Goal: Transaction & Acquisition: Purchase product/service

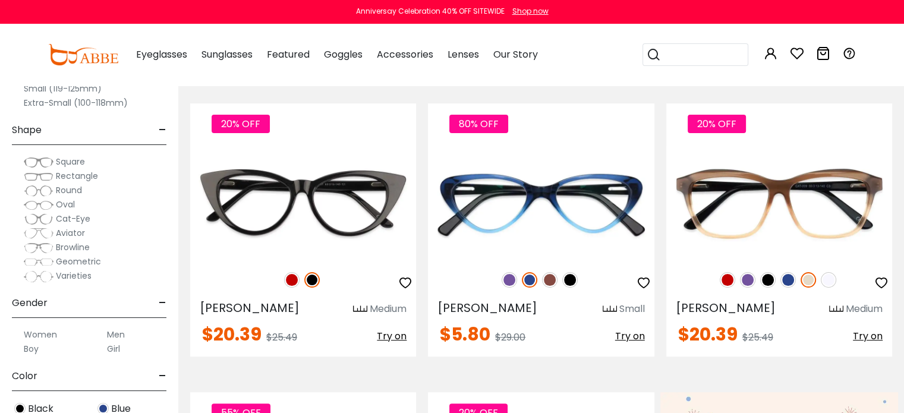
scroll to position [476, 0]
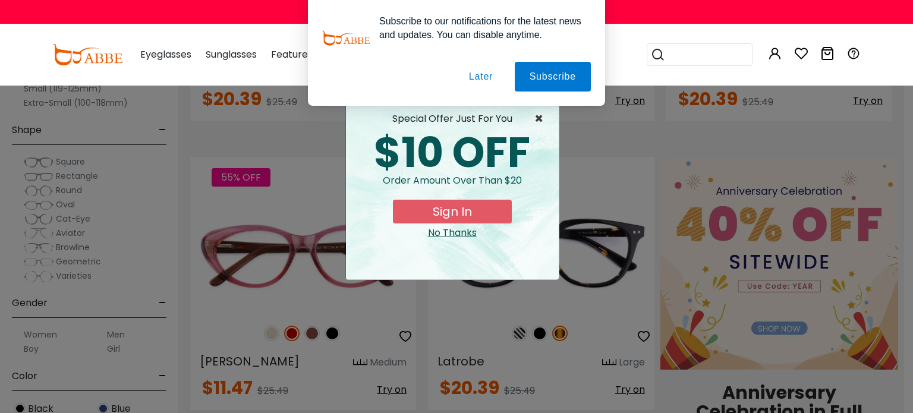
click at [540, 117] on span "×" at bounding box center [542, 119] width 15 height 14
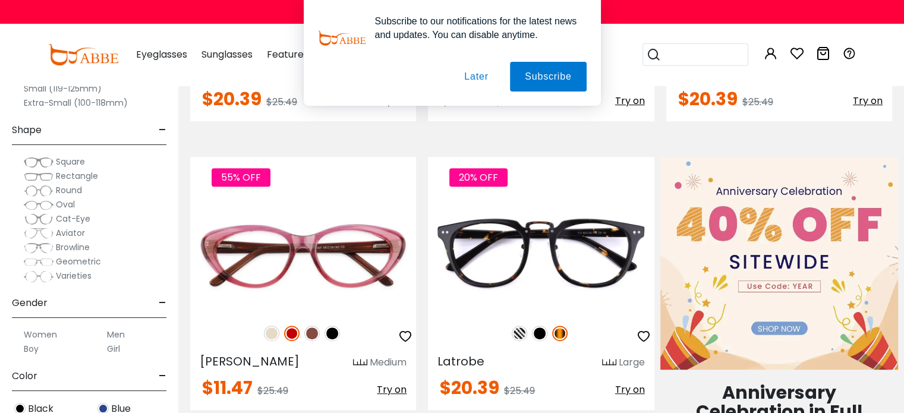
click at [78, 175] on span "Rectangle" at bounding box center [77, 176] width 42 height 12
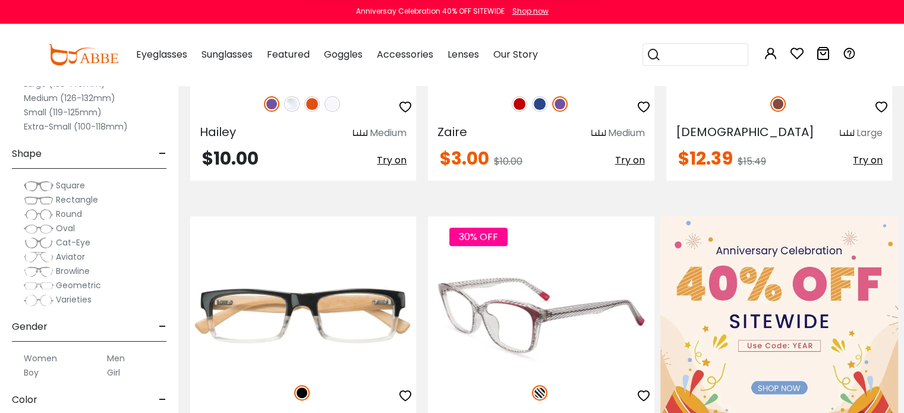
scroll to position [238, 0]
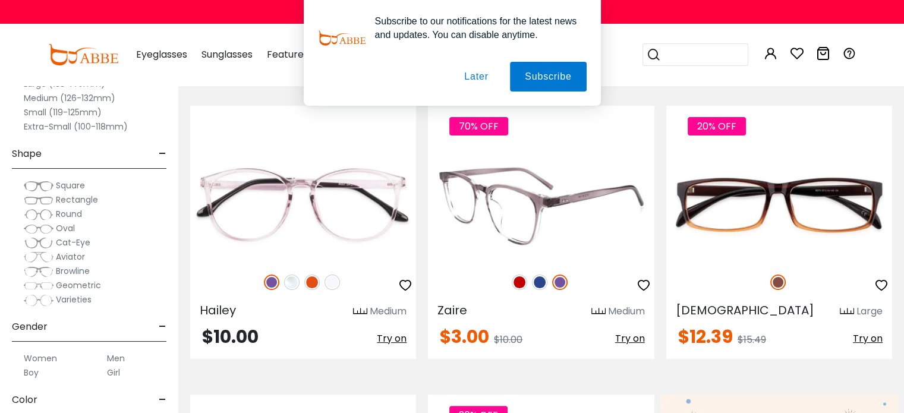
click at [540, 281] on img at bounding box center [539, 282] width 15 height 15
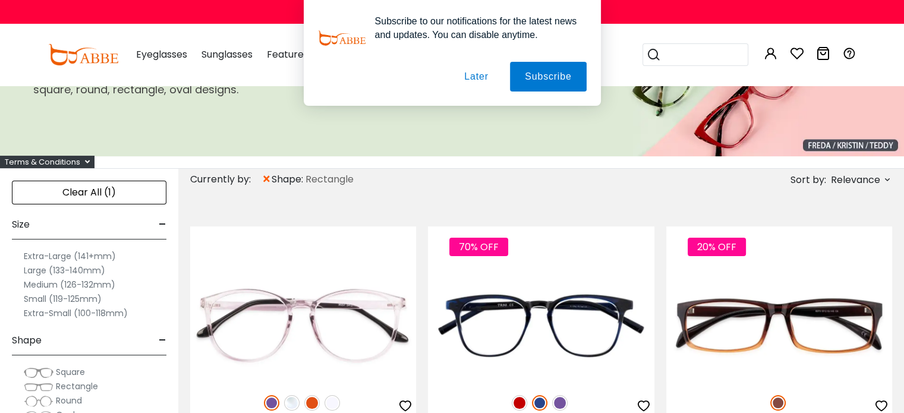
scroll to position [119, 0]
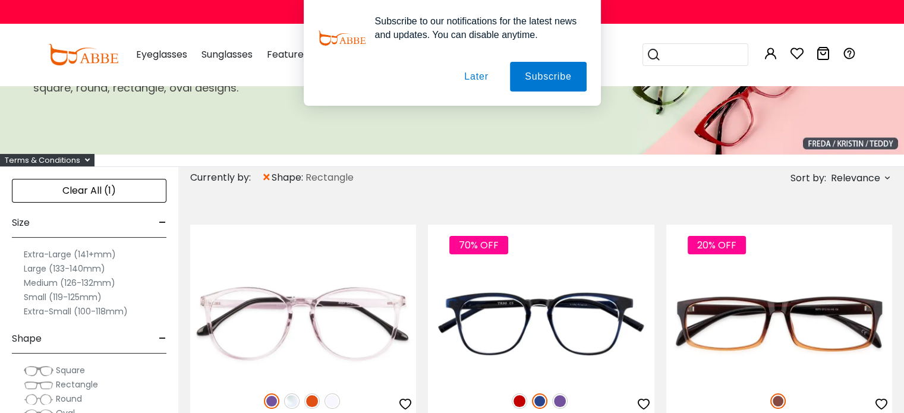
click at [474, 77] on button "Later" at bounding box center [476, 77] width 54 height 30
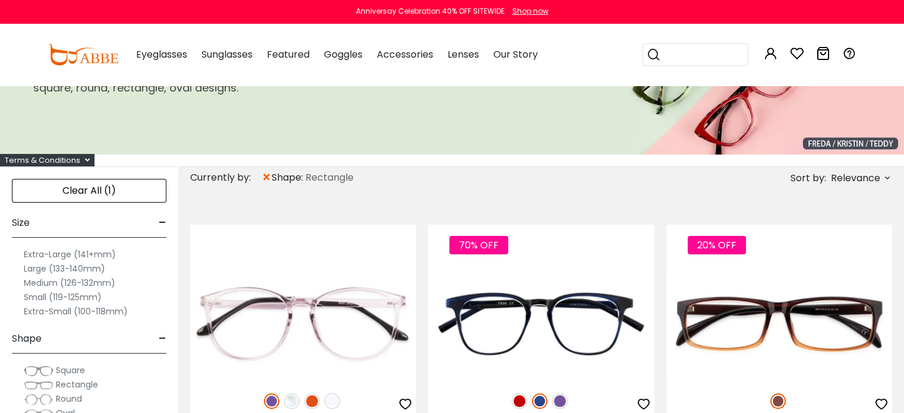
click at [86, 280] on label "Medium (126-132mm)" at bounding box center [70, 283] width 92 height 14
click at [47, 283] on label "Medium (126-132mm)" at bounding box center [70, 283] width 92 height 14
click at [48, 283] on label "Medium (126-132mm)" at bounding box center [70, 283] width 92 height 14
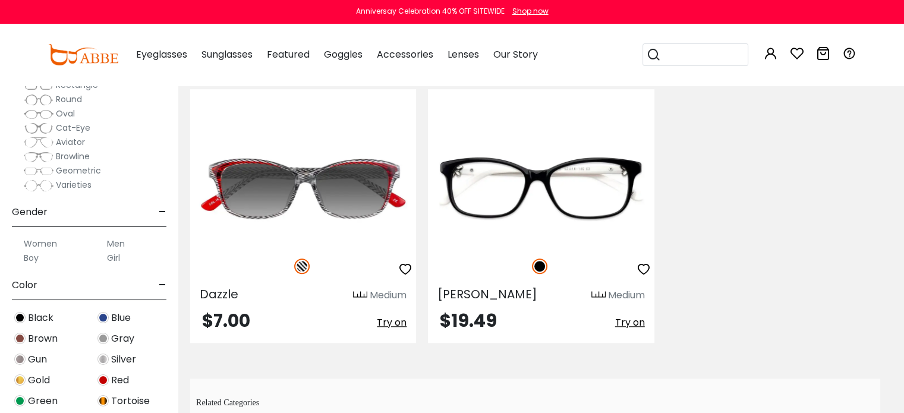
scroll to position [119, 0]
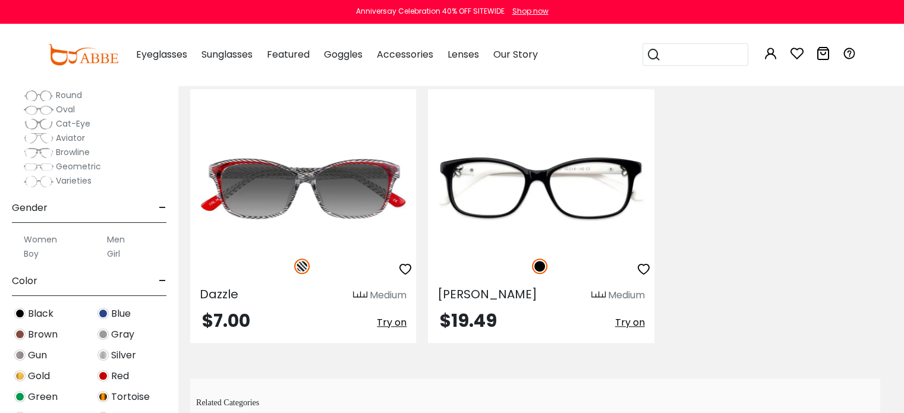
click at [118, 237] on label "Men" at bounding box center [116, 239] width 18 height 14
click at [118, 238] on label "Men" at bounding box center [116, 239] width 18 height 14
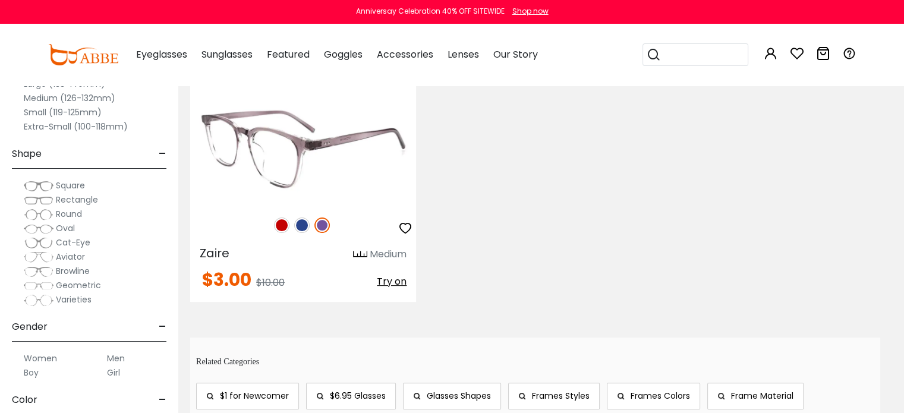
click at [301, 224] on img at bounding box center [301, 225] width 15 height 15
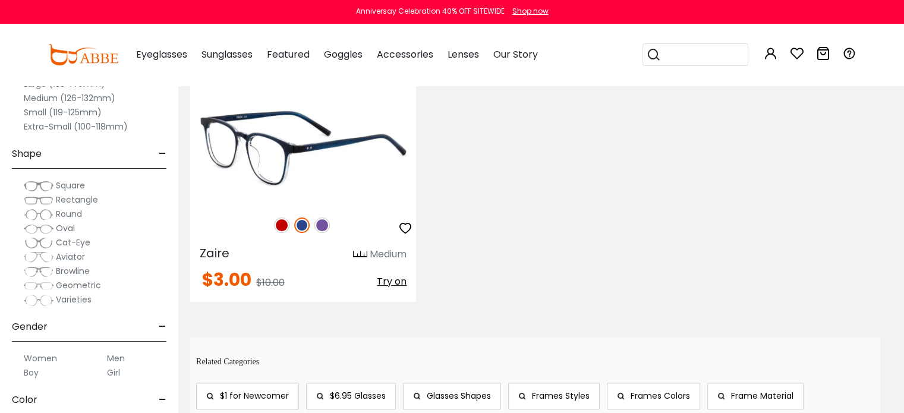
click at [282, 225] on img at bounding box center [281, 225] width 15 height 15
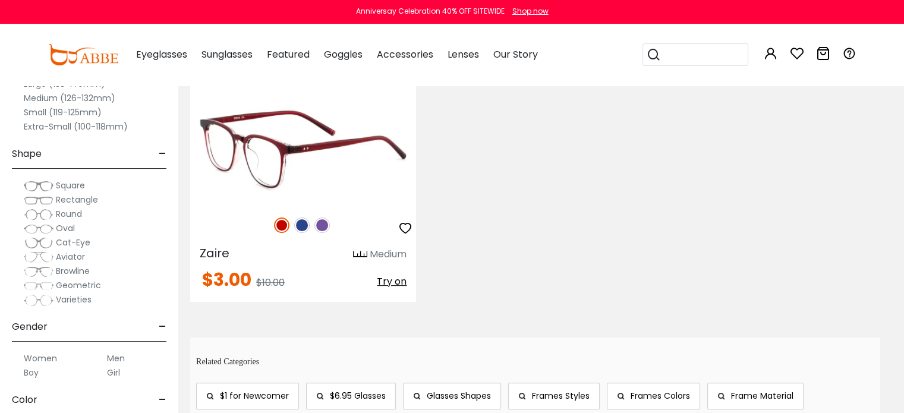
click at [390, 282] on span "Try on" at bounding box center [392, 282] width 30 height 14
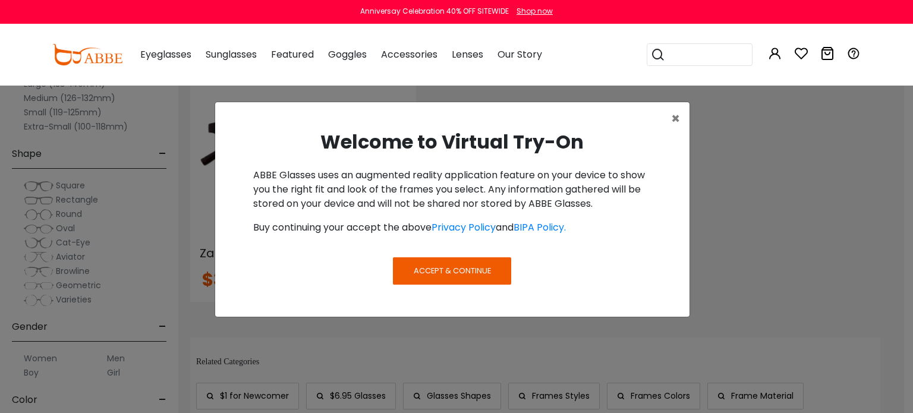
click at [467, 271] on span "Accept & Continue" at bounding box center [452, 270] width 77 height 11
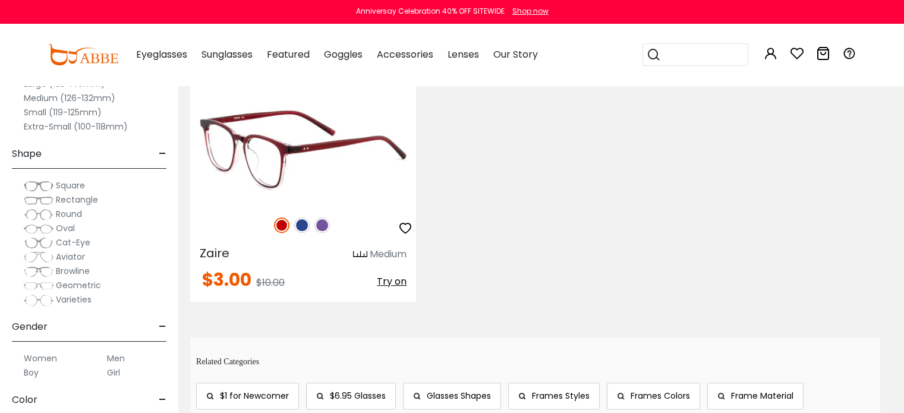
drag, startPoint x: 394, startPoint y: 282, endPoint x: 404, endPoint y: 279, distance: 11.1
click at [394, 282] on span "Try on" at bounding box center [392, 282] width 30 height 14
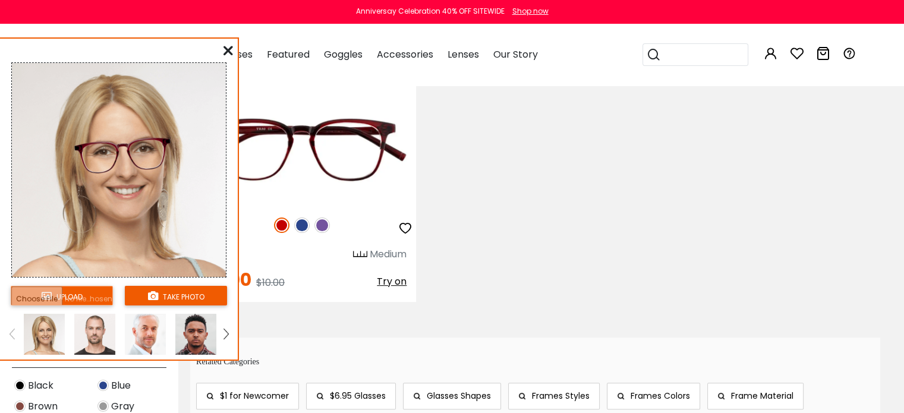
scroll to position [59, 0]
click at [188, 294] on button "take photo" at bounding box center [176, 296] width 102 height 20
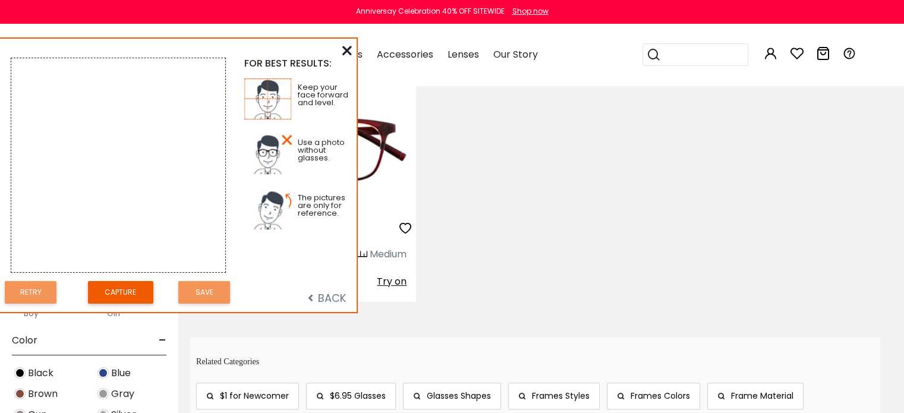
click at [348, 48] on icon at bounding box center [347, 51] width 10 height 10
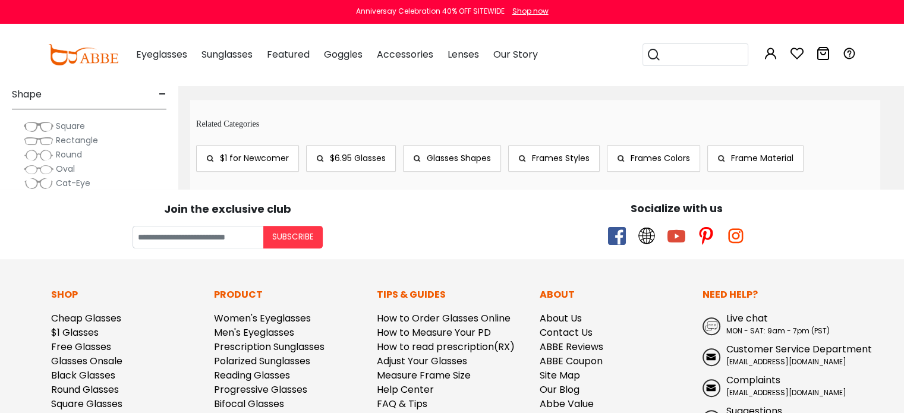
scroll to position [295, 0]
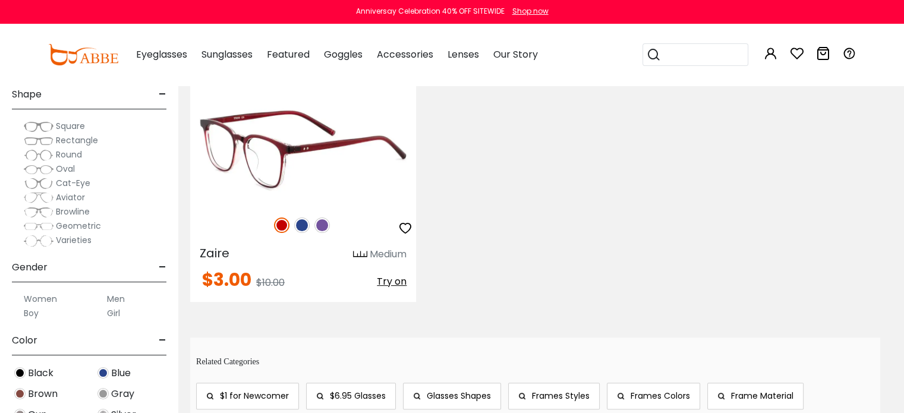
click at [405, 225] on icon "button" at bounding box center [405, 228] width 14 height 14
click at [222, 256] on span "Zaire" at bounding box center [215, 253] width 30 height 17
click at [220, 254] on span "Zaire" at bounding box center [215, 253] width 30 height 17
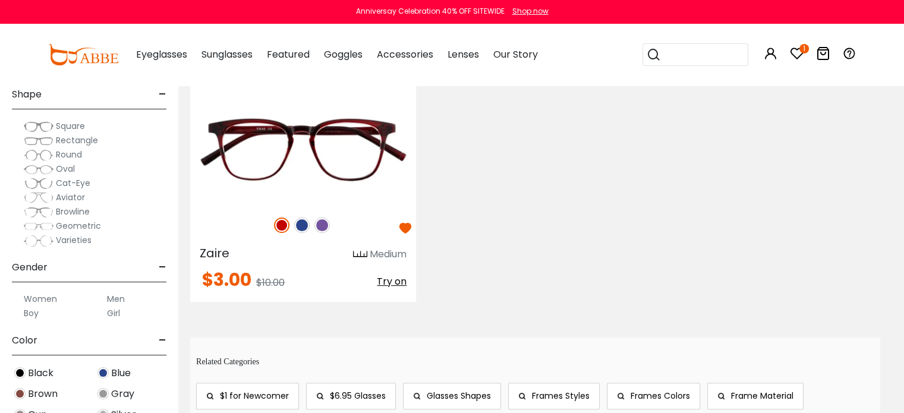
click at [797, 49] on icon at bounding box center [797, 53] width 14 height 14
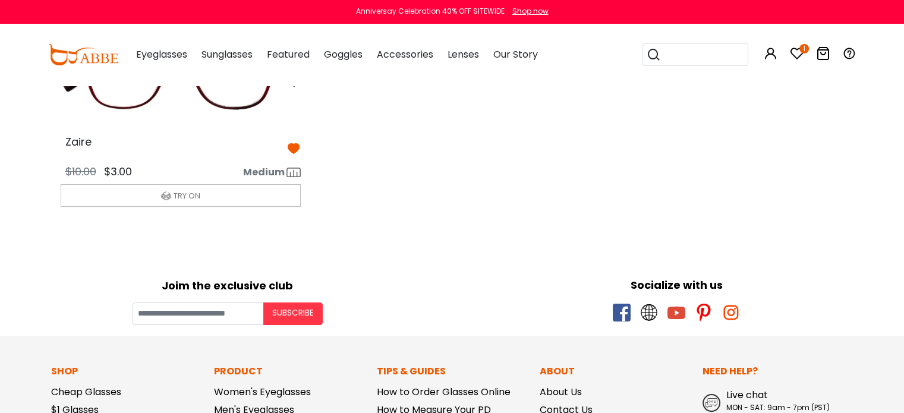
scroll to position [357, 0]
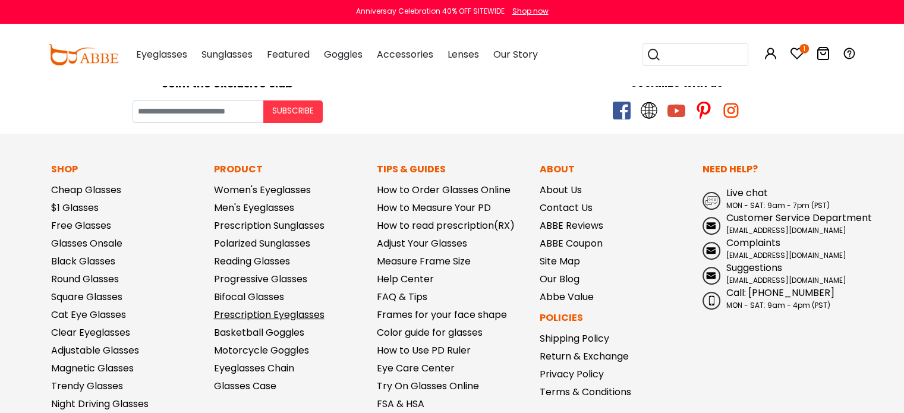
click at [297, 315] on link "Prescription Eyeglasses" at bounding box center [269, 315] width 111 height 14
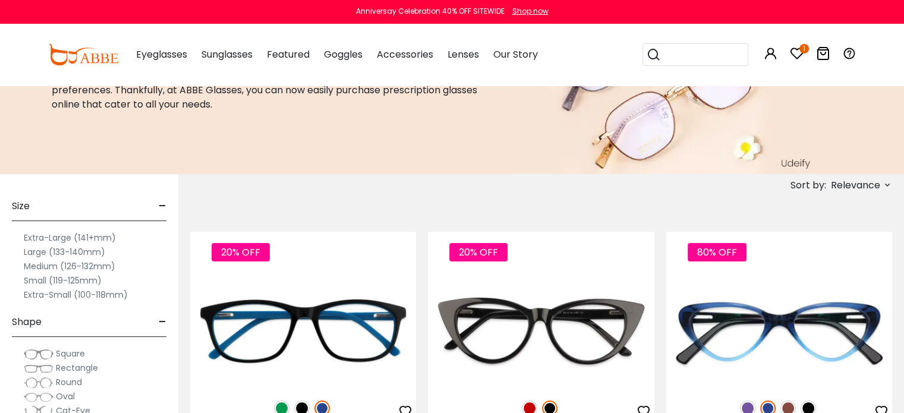
click at [42, 265] on label "Medium (126-132mm)" at bounding box center [70, 266] width 92 height 14
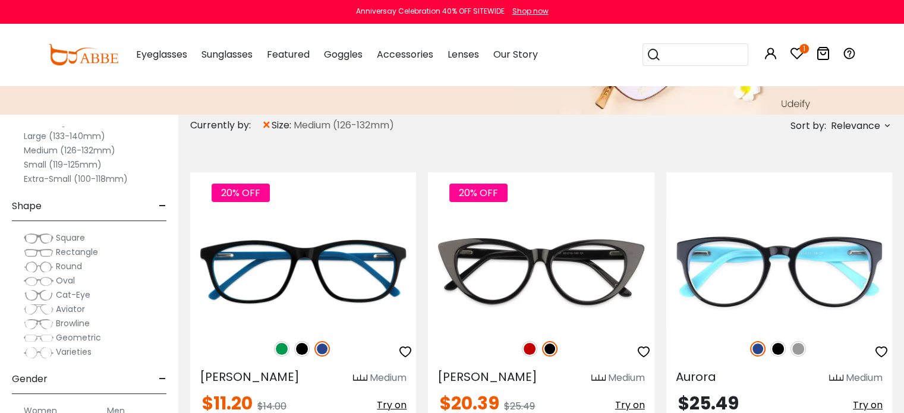
scroll to position [178, 0]
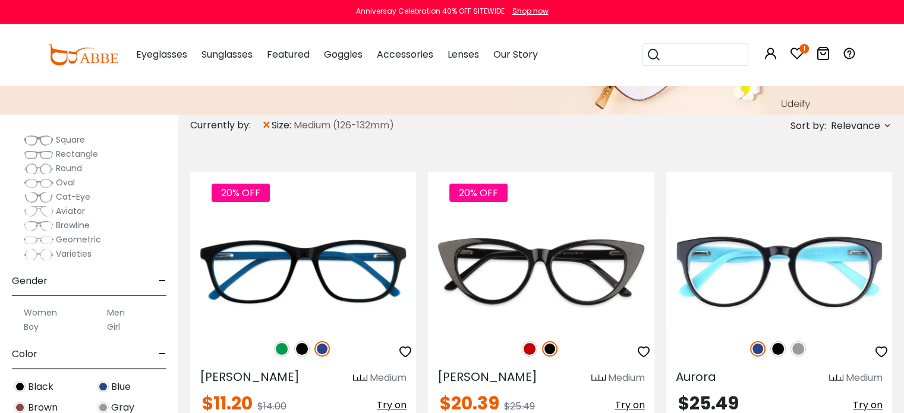
click at [118, 313] on label "Men" at bounding box center [116, 313] width 18 height 14
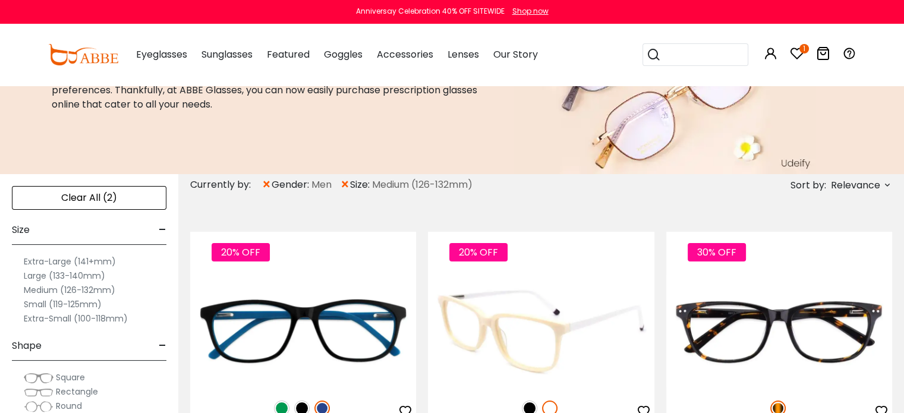
scroll to position [238, 0]
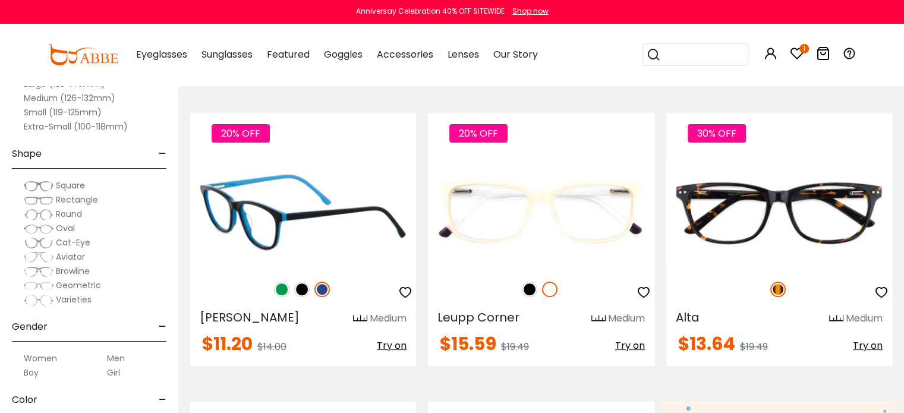
click at [280, 290] on img at bounding box center [281, 289] width 15 height 15
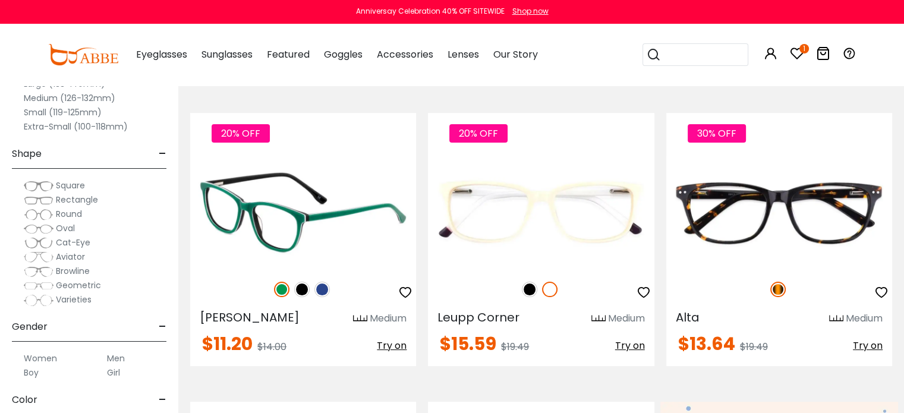
click at [300, 287] on img at bounding box center [301, 289] width 15 height 15
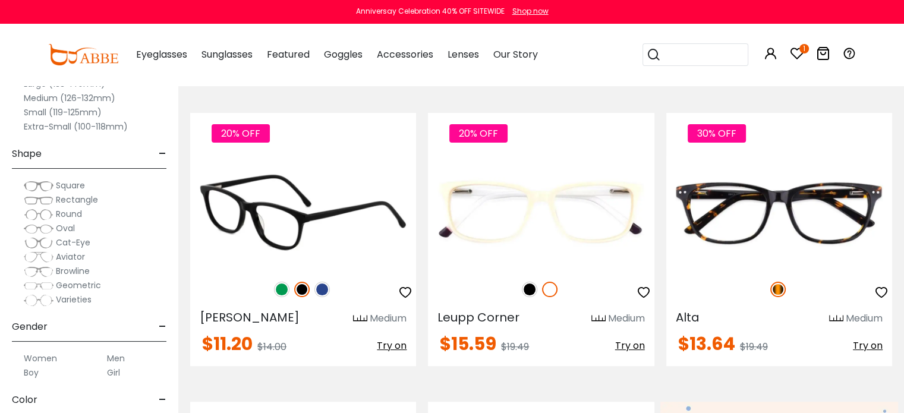
click at [279, 289] on img at bounding box center [281, 289] width 15 height 15
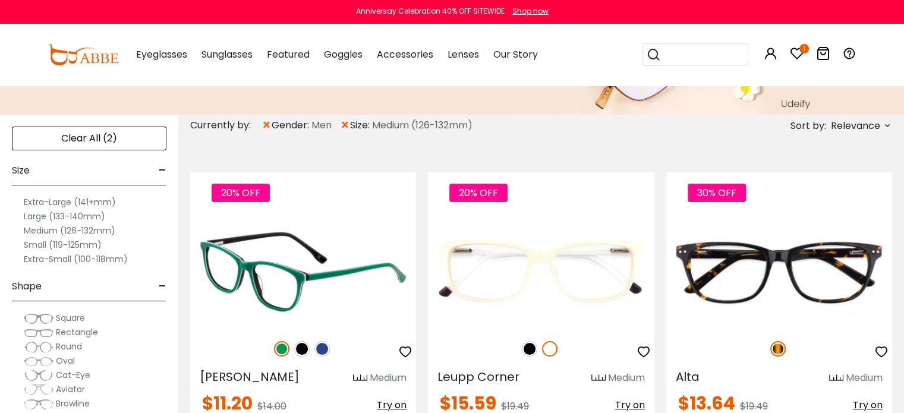
scroll to position [297, 0]
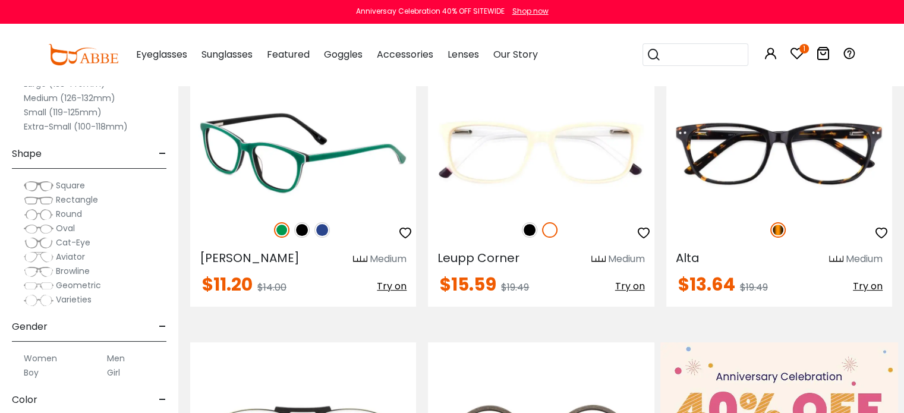
click at [302, 152] on img at bounding box center [303, 152] width 226 height 113
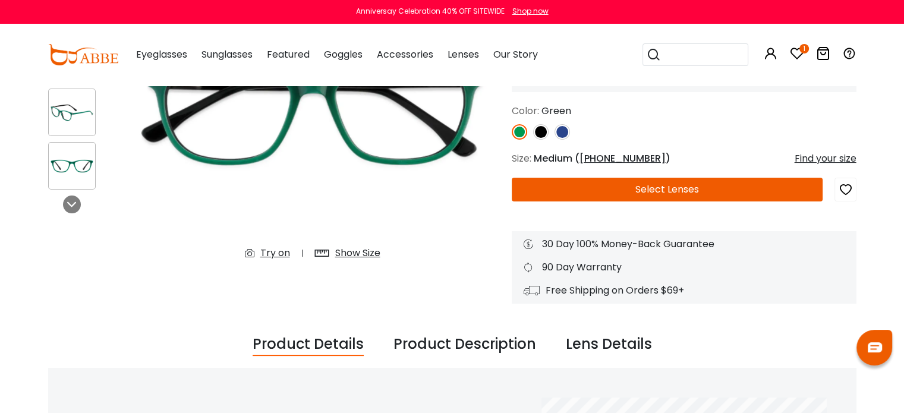
scroll to position [178, 0]
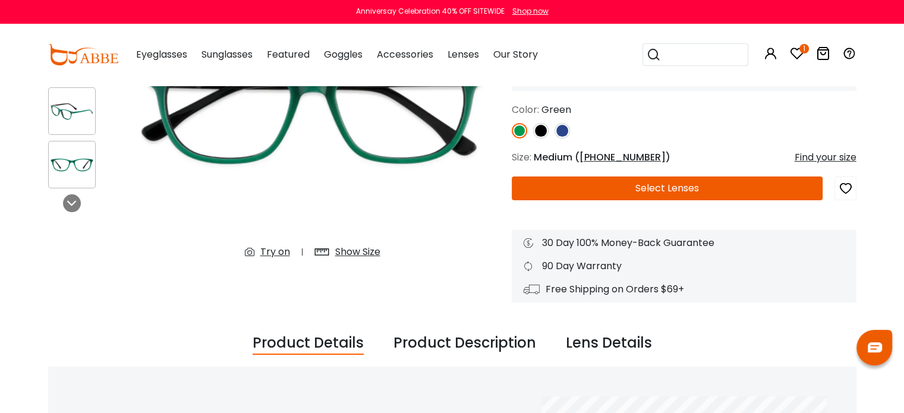
click at [688, 188] on button "Select Lenses" at bounding box center [668, 189] width 312 height 24
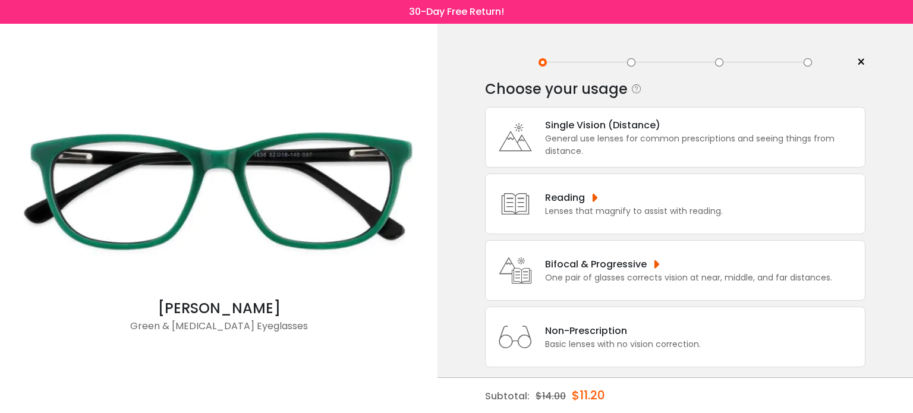
click at [628, 266] on div "Bifocal & Progressive" at bounding box center [688, 264] width 287 height 15
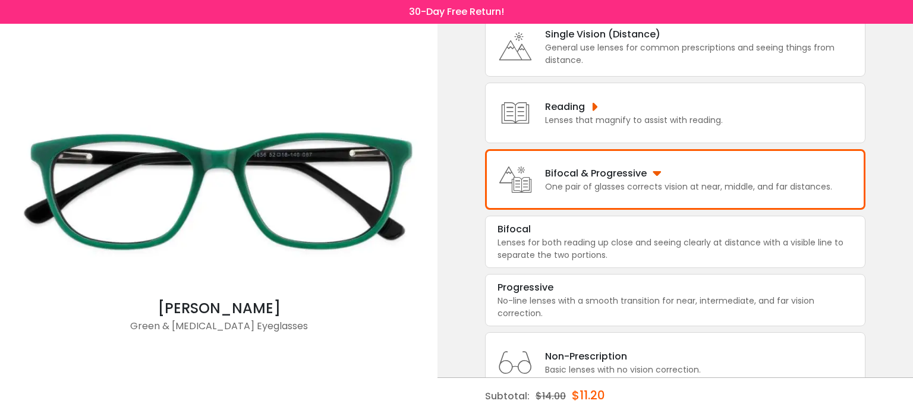
scroll to position [130, 0]
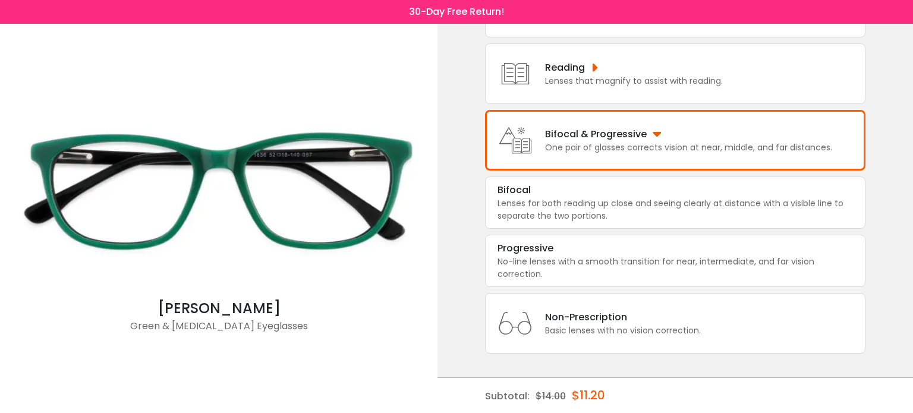
click at [614, 138] on div "Bifocal & Progressive" at bounding box center [688, 134] width 287 height 15
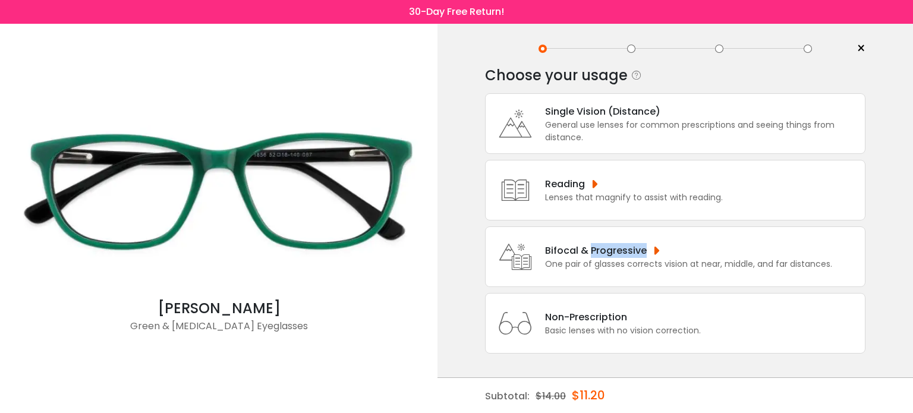
click at [614, 138] on div "Single Vision (Distance) General use lenses for common prescriptions and seeing…" at bounding box center [675, 223] width 381 height 260
click at [561, 247] on div "Bifocal & Progressive" at bounding box center [688, 250] width 287 height 15
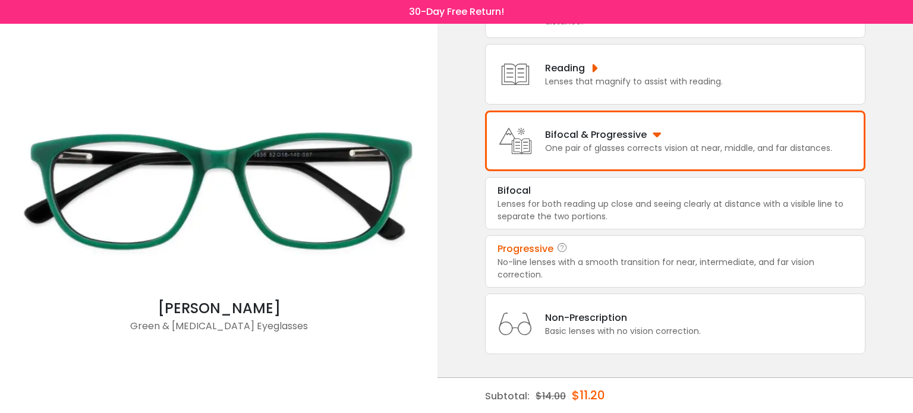
scroll to position [130, 0]
click at [590, 140] on div "Bifocal & Progressive" at bounding box center [688, 134] width 287 height 15
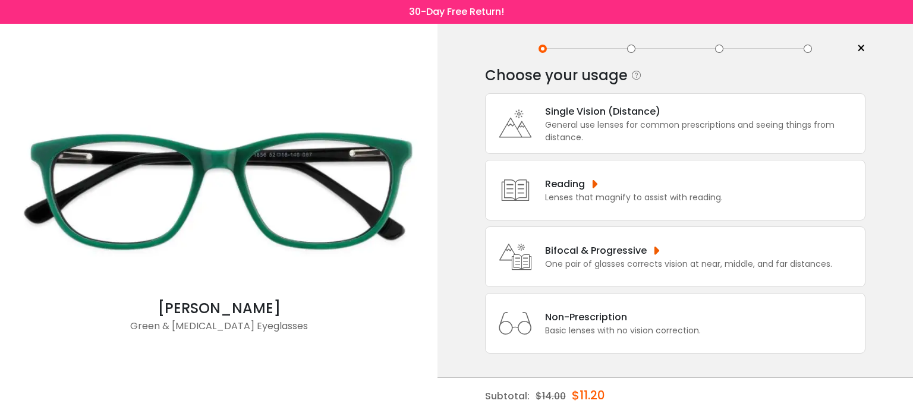
scroll to position [14, 0]
click at [595, 250] on div "Bifocal & Progressive" at bounding box center [688, 250] width 287 height 15
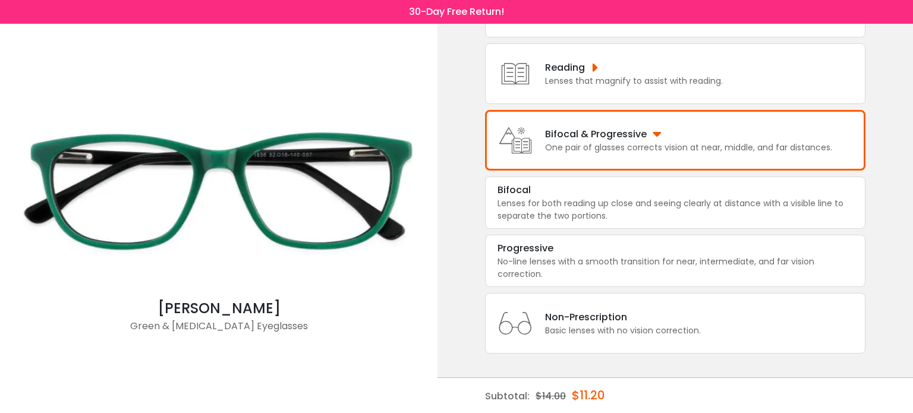
scroll to position [0, 0]
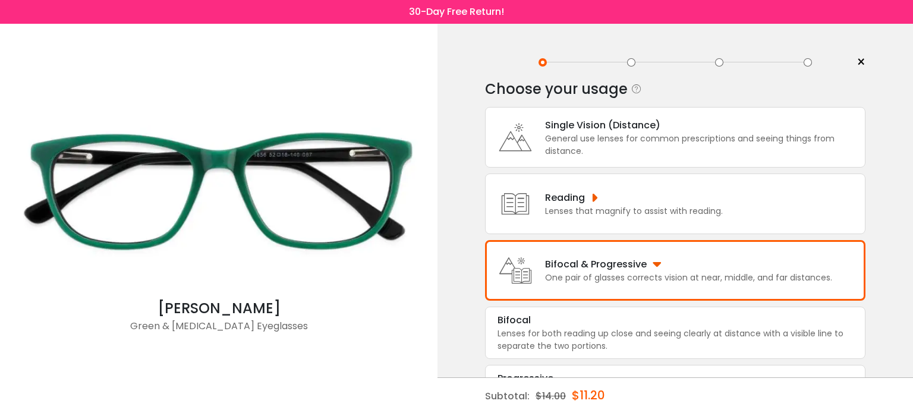
click at [630, 62] on div at bounding box center [631, 62] width 8 height 8
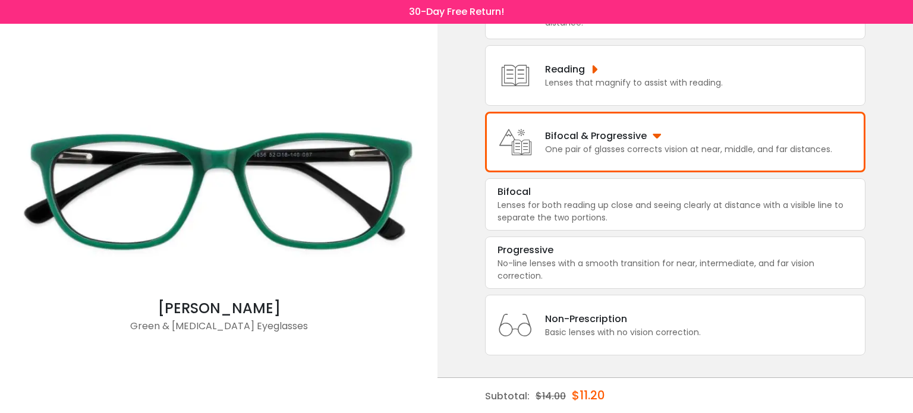
scroll to position [130, 0]
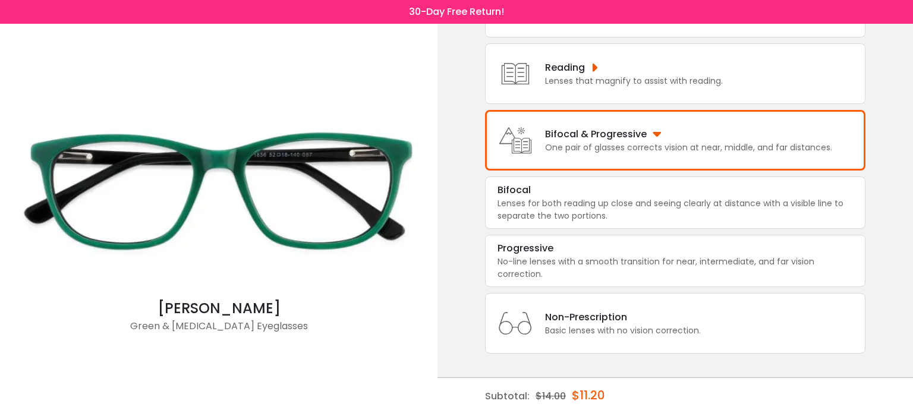
click at [658, 134] on div "Bifocal & Progressive" at bounding box center [688, 134] width 287 height 15
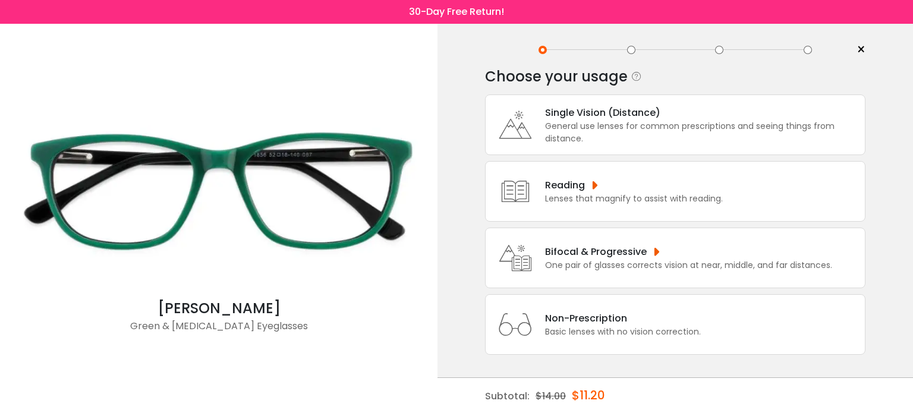
scroll to position [14, 0]
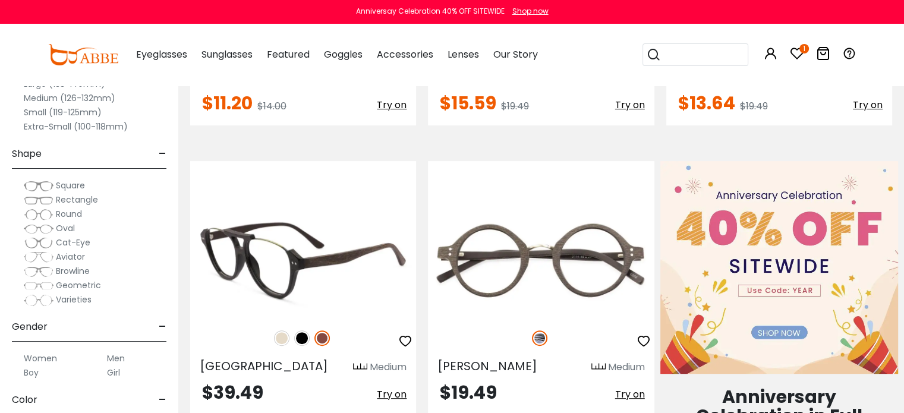
scroll to position [654, 0]
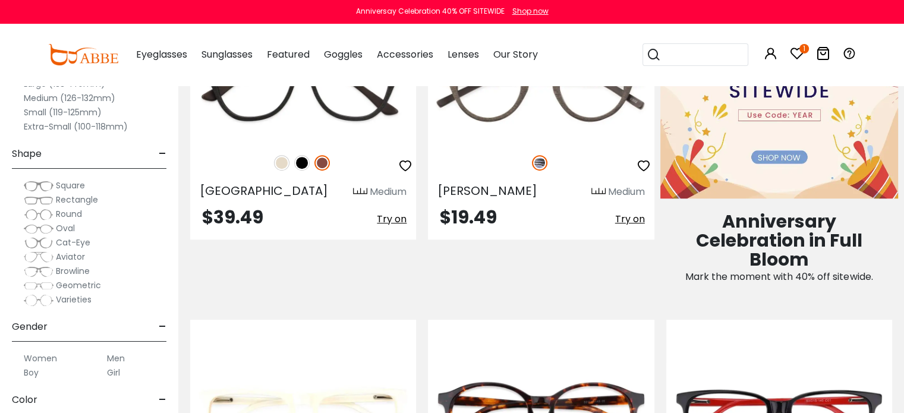
click at [70, 108] on label "Small (119-125mm)" at bounding box center [63, 112] width 78 height 14
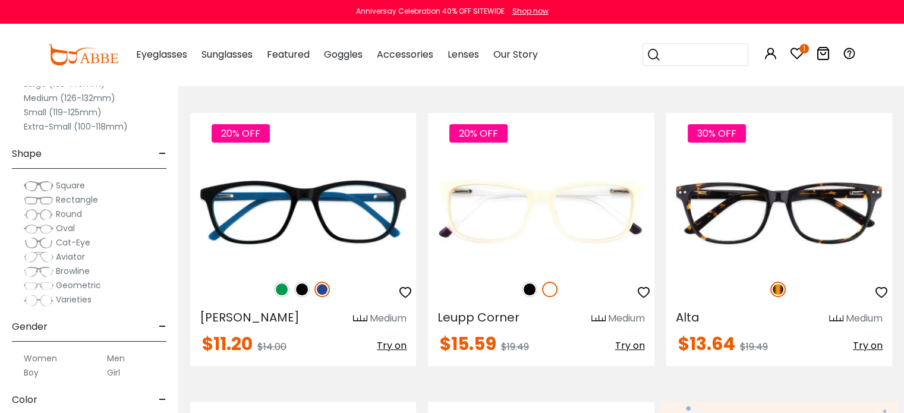
click at [38, 111] on label "Small (119-125mm)" at bounding box center [63, 112] width 78 height 14
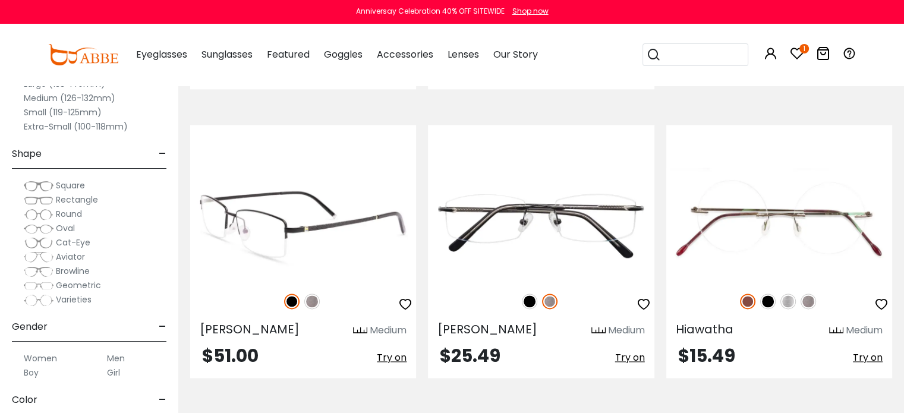
scroll to position [1189, 0]
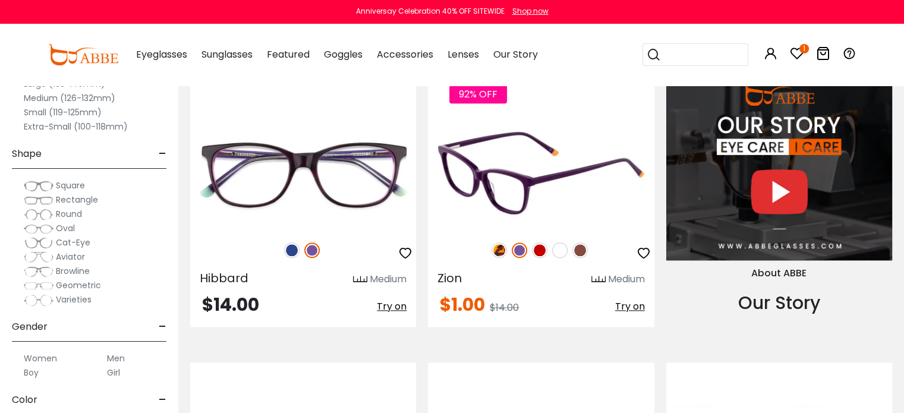
click at [542, 247] on img at bounding box center [539, 250] width 15 height 15
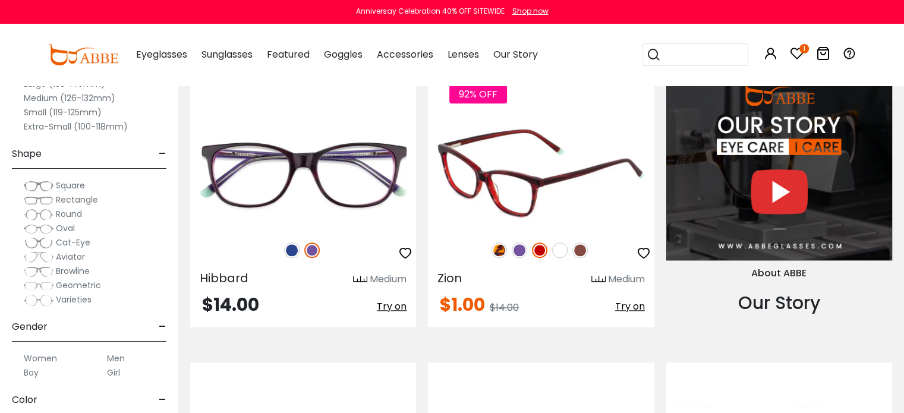
click at [533, 158] on img at bounding box center [541, 173] width 226 height 113
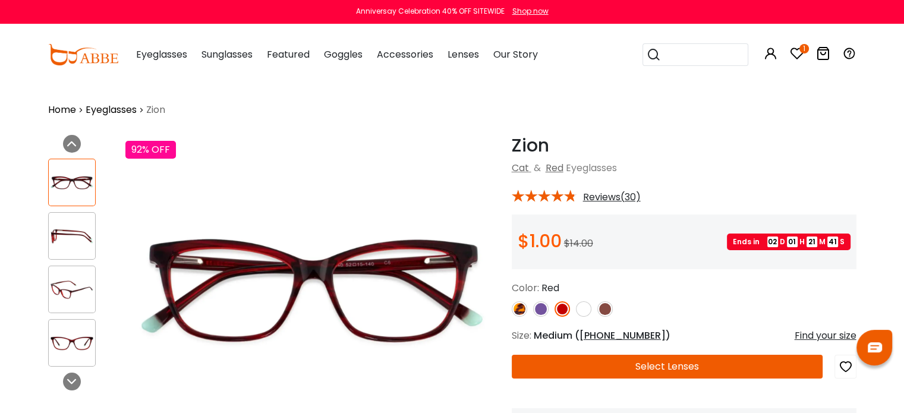
click at [583, 308] on img at bounding box center [583, 308] width 15 height 15
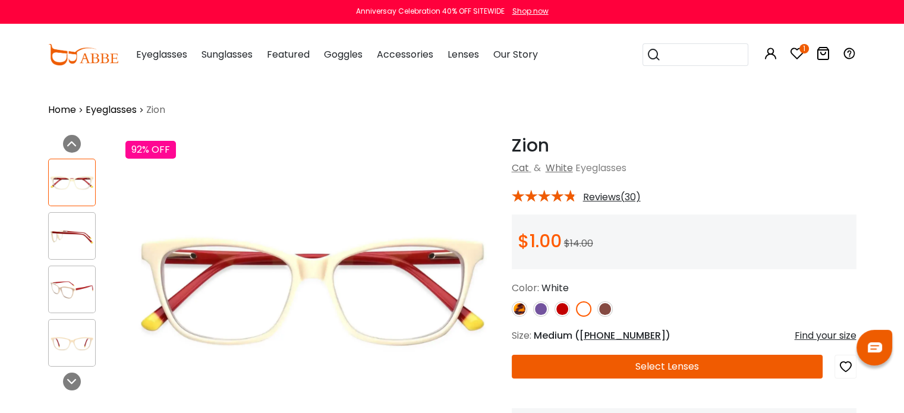
click at [58, 227] on img at bounding box center [72, 236] width 46 height 23
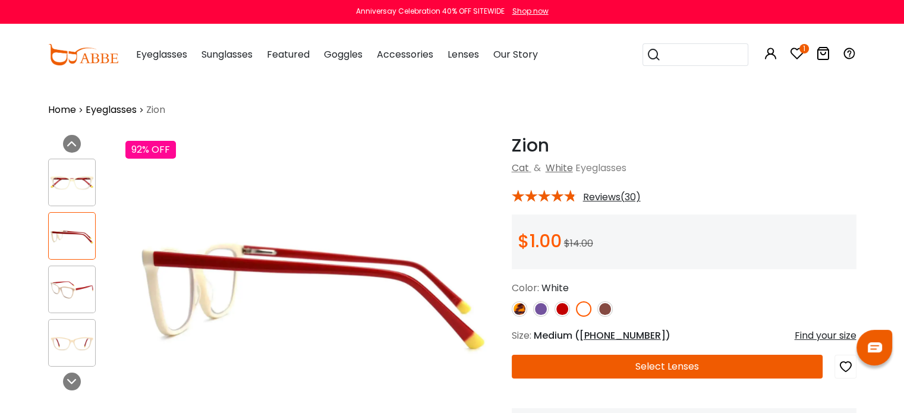
click at [68, 283] on img at bounding box center [72, 289] width 46 height 23
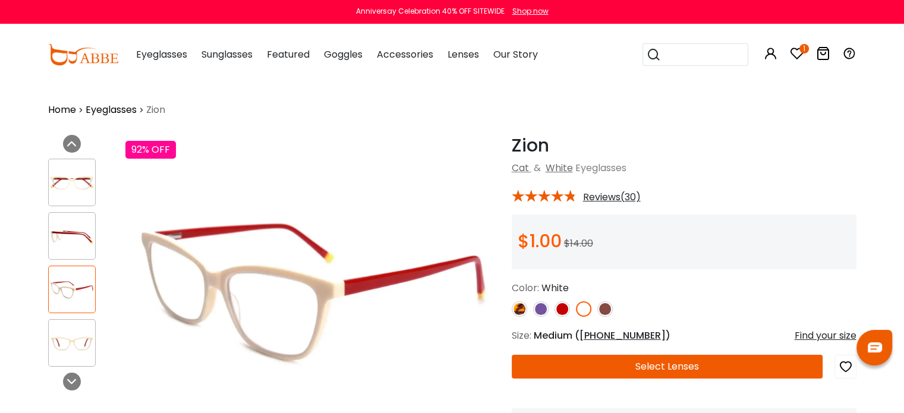
click at [62, 335] on img at bounding box center [72, 343] width 46 height 23
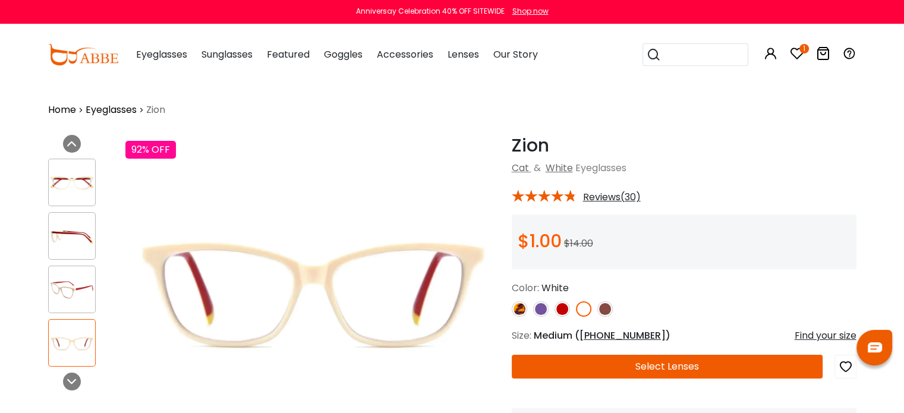
click at [62, 186] on img at bounding box center [72, 182] width 46 height 23
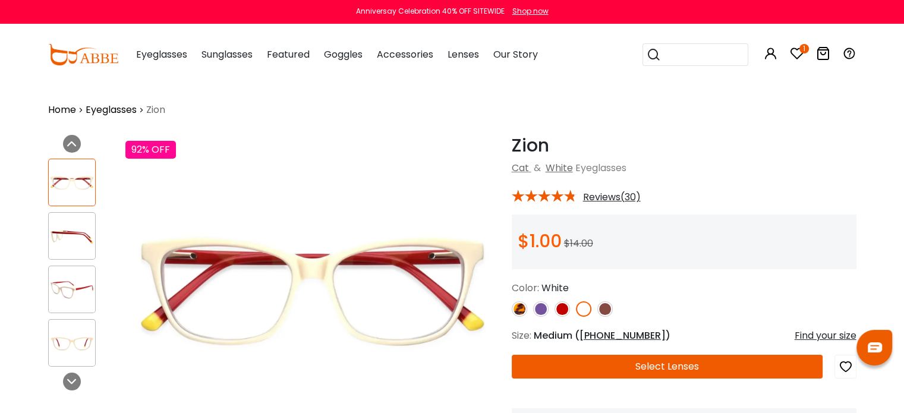
click at [67, 240] on img at bounding box center [72, 236] width 46 height 23
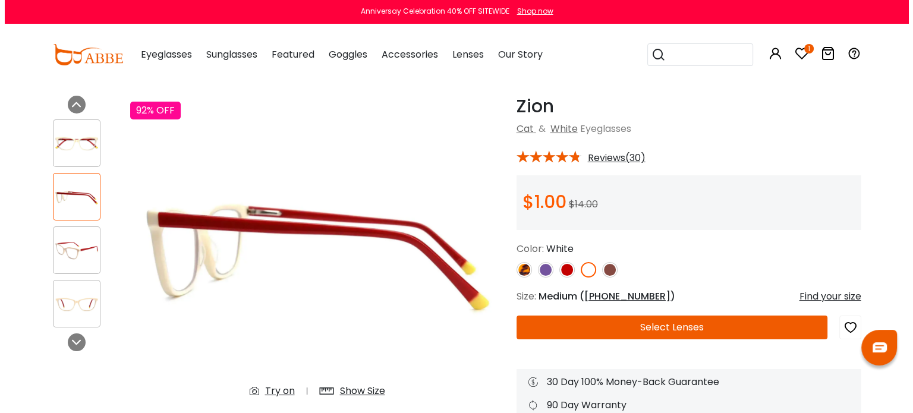
scroll to position [59, 0]
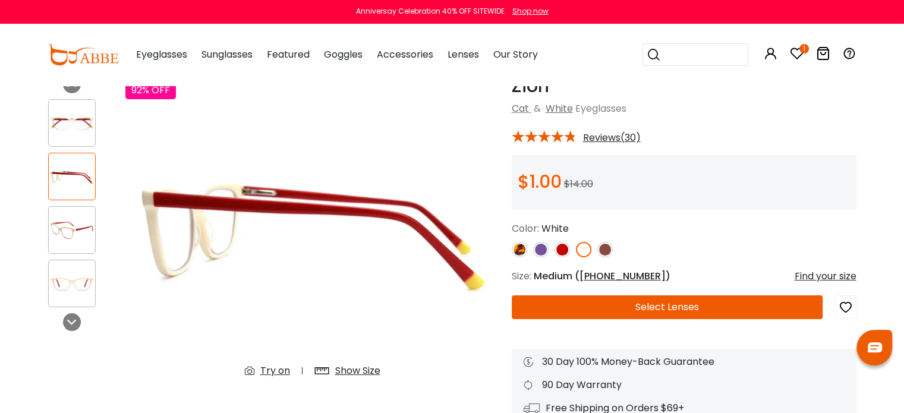
click at [819, 278] on div "Find your size" at bounding box center [826, 276] width 62 height 14
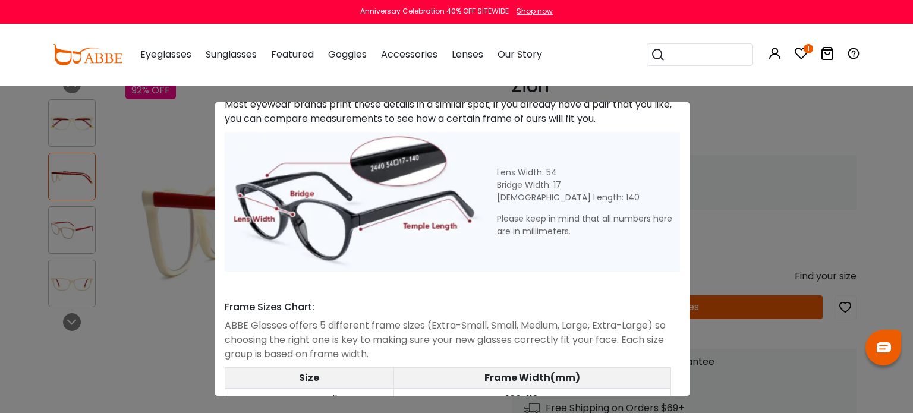
scroll to position [354, 0]
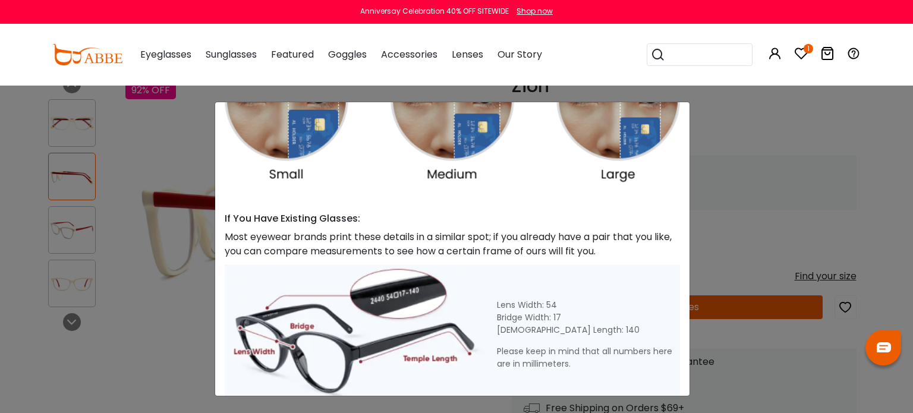
click at [801, 49] on icon at bounding box center [801, 53] width 14 height 14
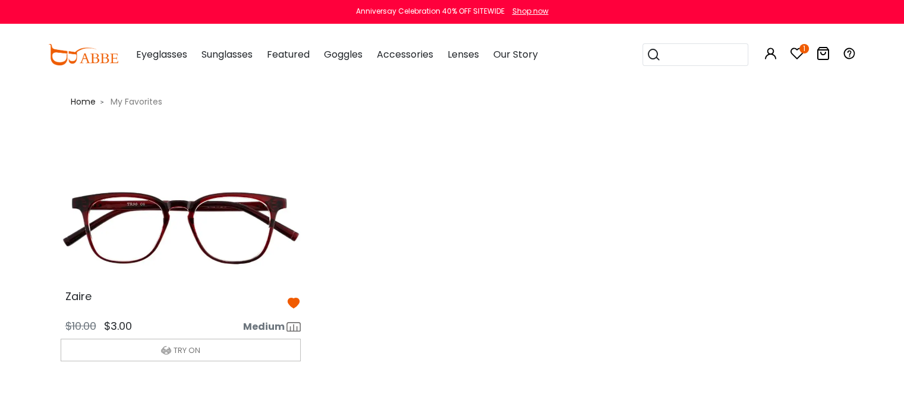
click at [275, 325] on span "Medium" at bounding box center [264, 327] width 42 height 14
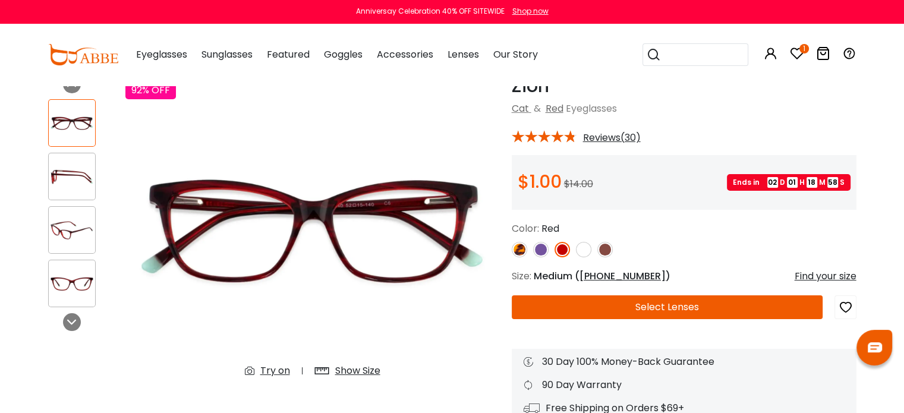
click at [819, 276] on div "Find your size" at bounding box center [826, 276] width 62 height 14
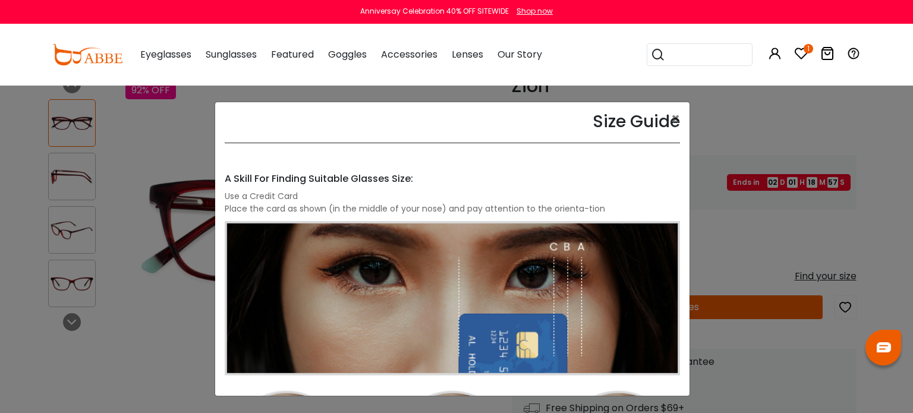
click at [866, 222] on div "Size Guide × A Skill For Finding Suitable Glasses Size: Use a Credit Card Place…" at bounding box center [456, 206] width 913 height 413
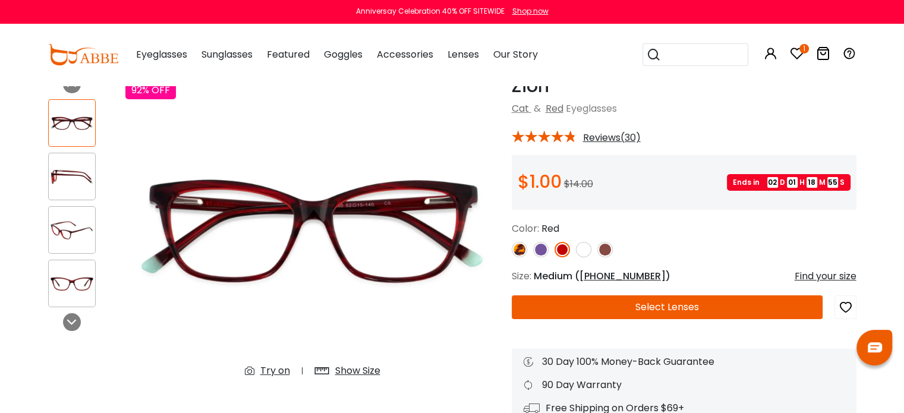
click at [609, 278] on span "52-15-140" at bounding box center [623, 276] width 86 height 14
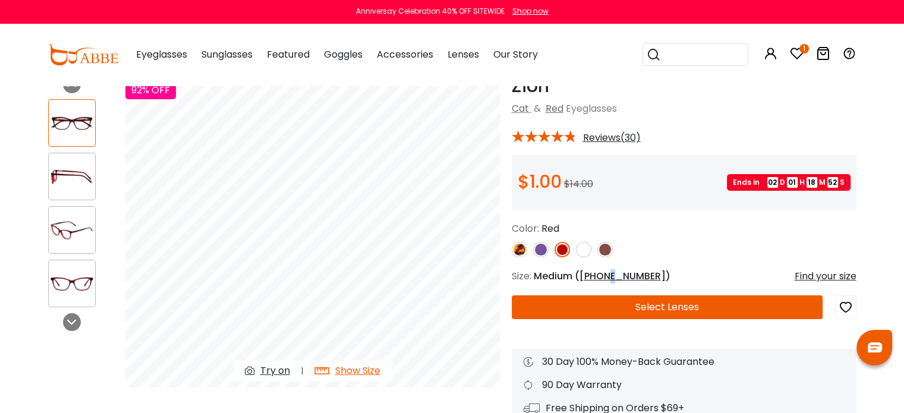
click at [611, 276] on span "52-15-140" at bounding box center [623, 276] width 86 height 14
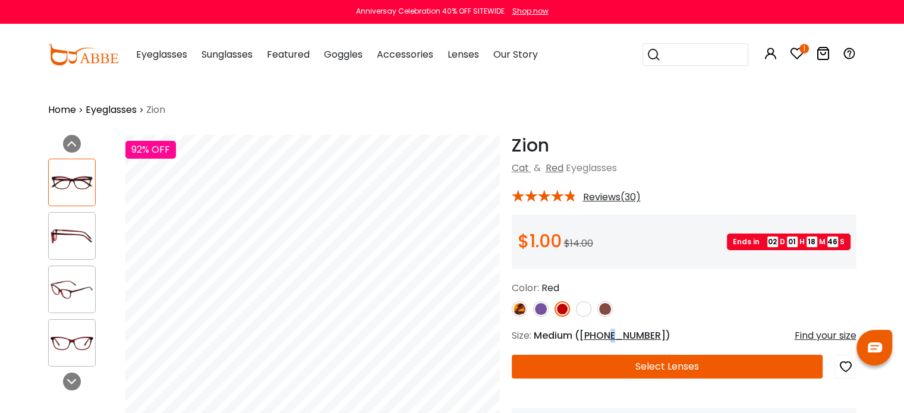
scroll to position [238, 0]
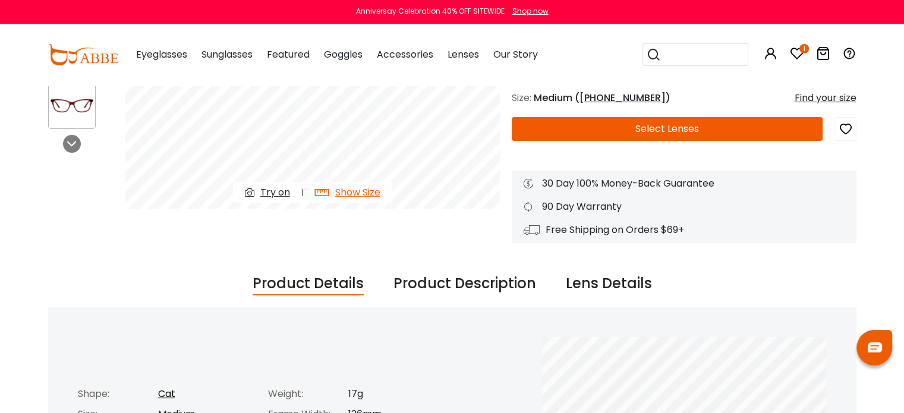
click at [356, 192] on div "Show Size" at bounding box center [357, 193] width 45 height 14
click at [359, 193] on div "Show Size" at bounding box center [357, 193] width 45 height 14
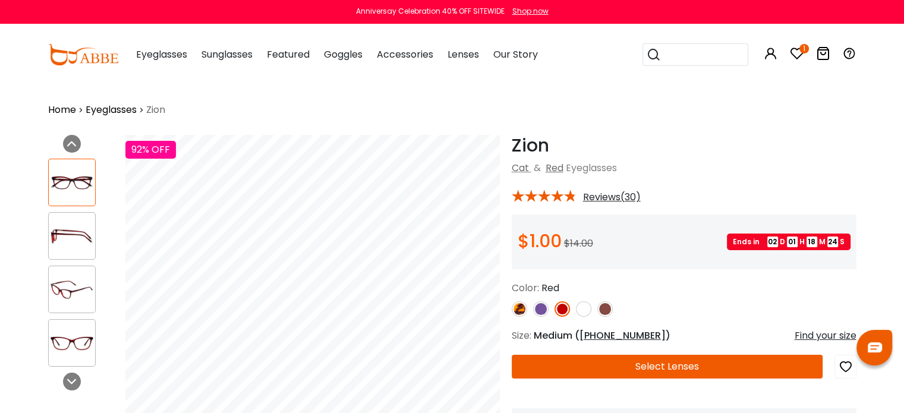
scroll to position [0, 0]
click at [88, 61] on img at bounding box center [83, 54] width 70 height 21
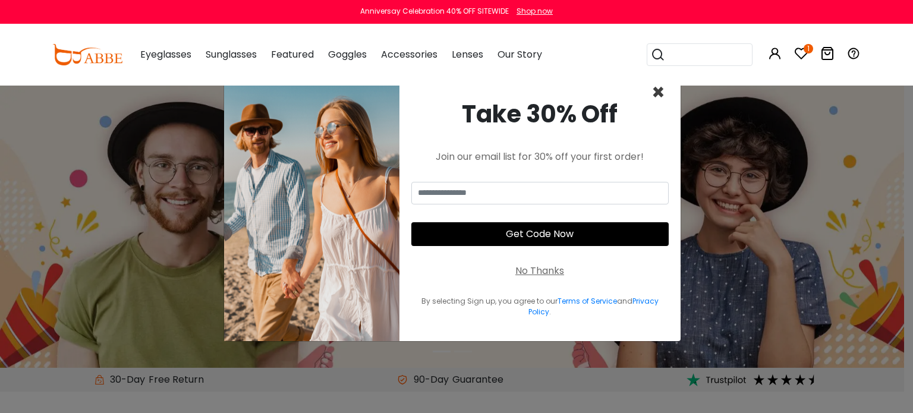
click at [657, 94] on span "×" at bounding box center [659, 92] width 14 height 30
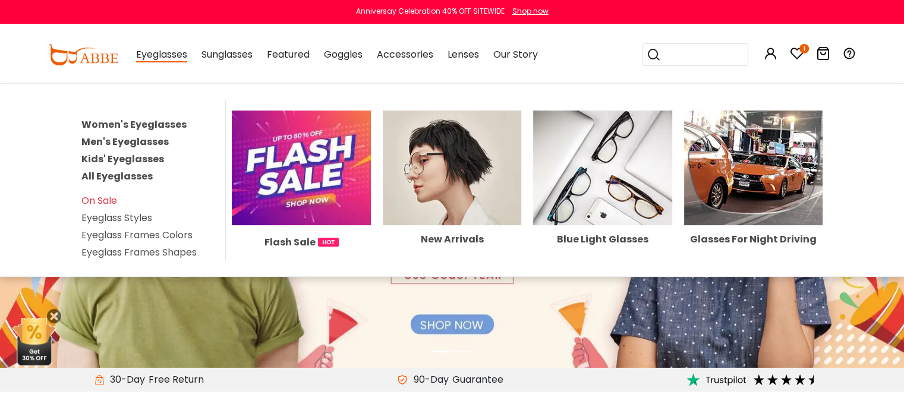
click at [152, 140] on link "Men's Eyeglasses" at bounding box center [124, 142] width 87 height 14
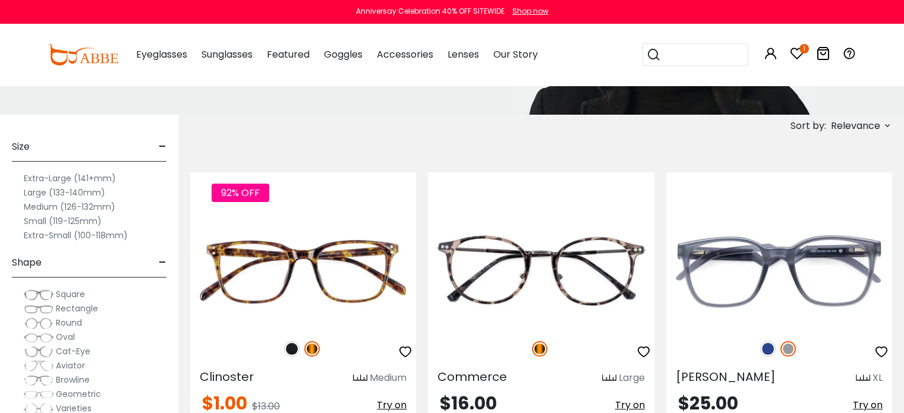
click at [40, 219] on label "Small (119-125mm)" at bounding box center [63, 221] width 78 height 14
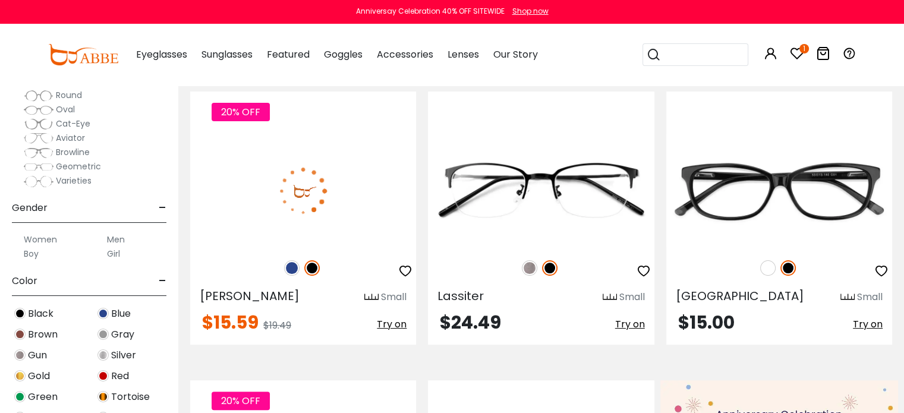
scroll to position [297, 0]
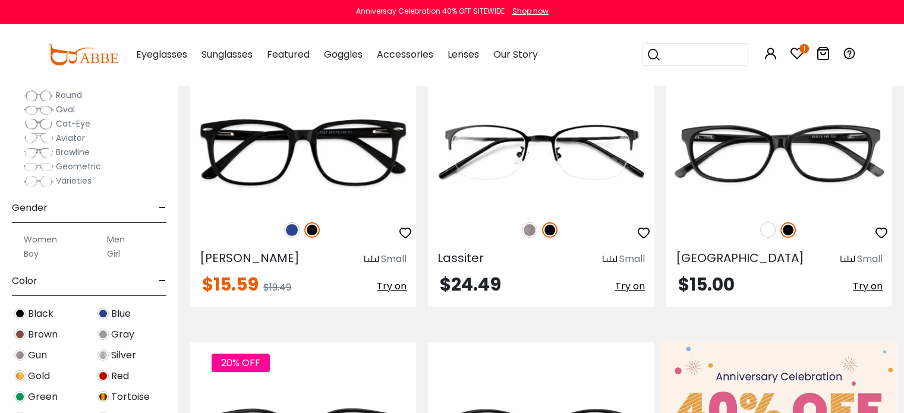
click at [116, 237] on label "Men" at bounding box center [116, 239] width 18 height 14
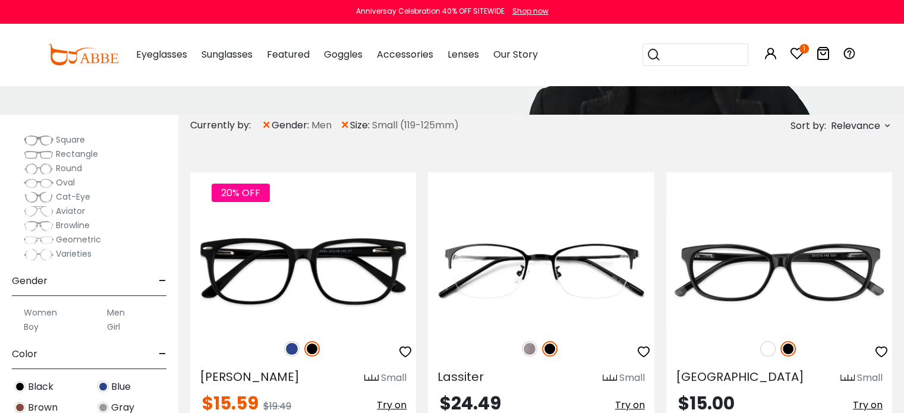
click at [87, 153] on span "Rectangle" at bounding box center [77, 154] width 42 height 12
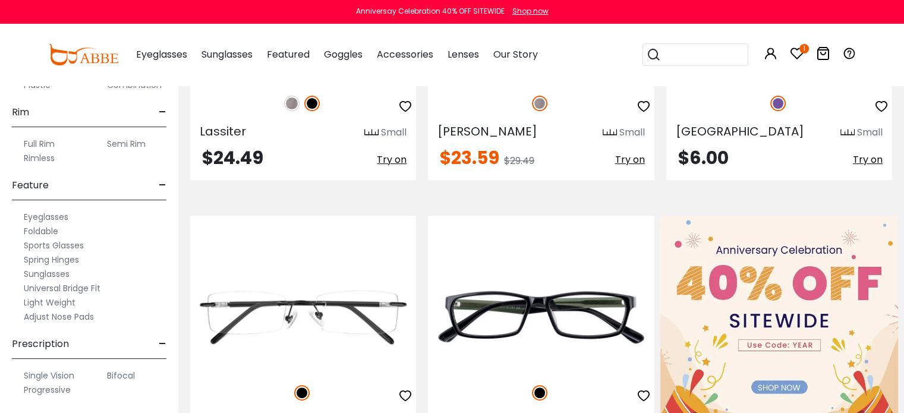
scroll to position [476, 0]
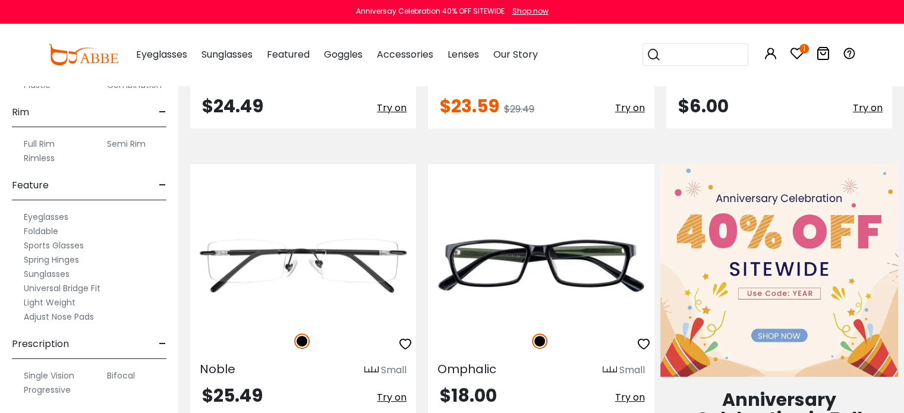
click at [57, 373] on label "Single Vision" at bounding box center [49, 376] width 51 height 14
click at [59, 373] on label "Single Vision" at bounding box center [49, 376] width 51 height 14
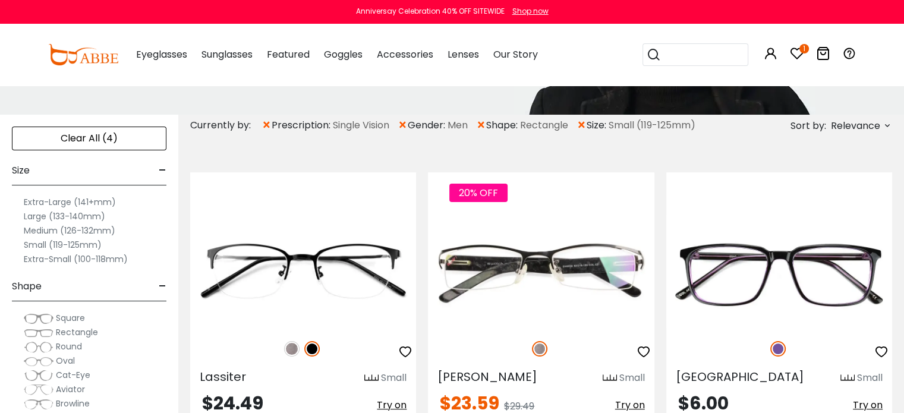
scroll to position [297, 0]
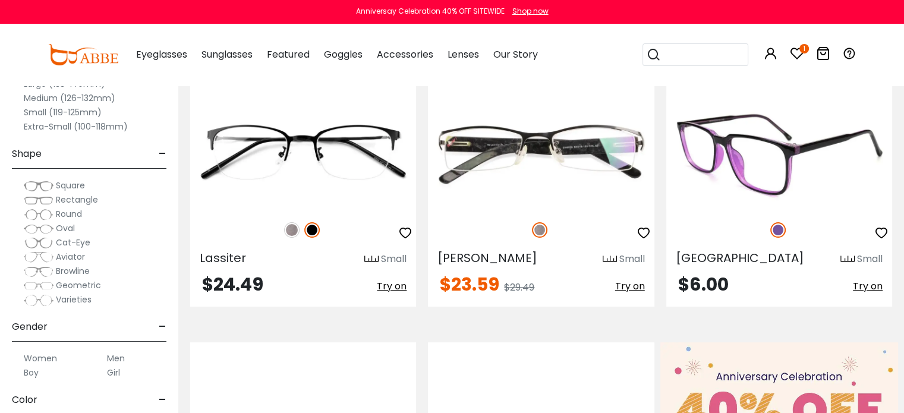
click at [742, 177] on img at bounding box center [780, 152] width 226 height 113
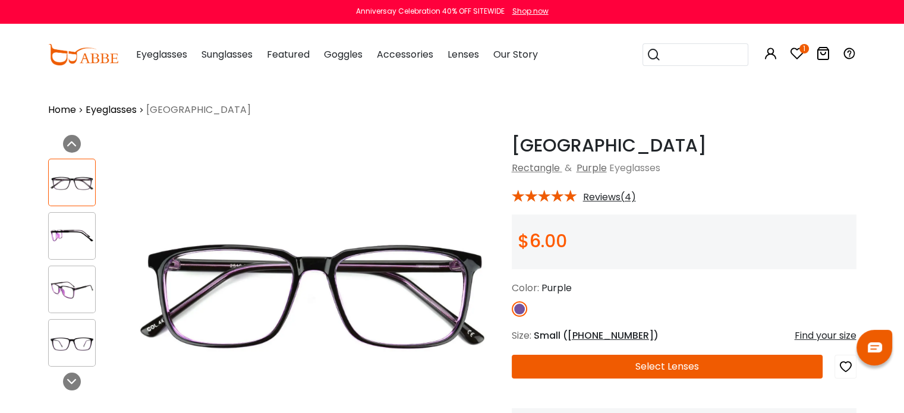
click at [70, 239] on img at bounding box center [72, 236] width 46 height 23
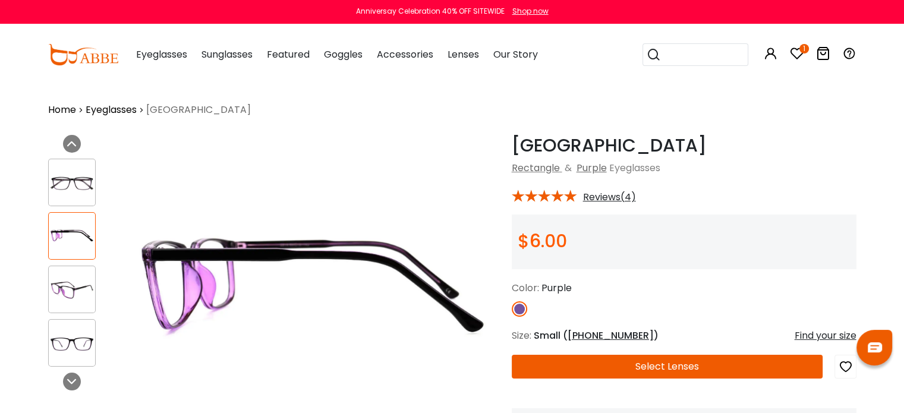
click at [67, 285] on img at bounding box center [72, 289] width 46 height 23
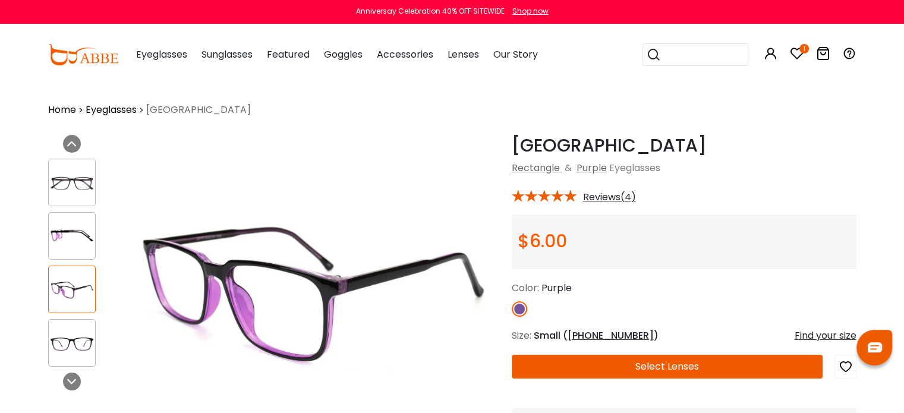
click at [75, 340] on img at bounding box center [72, 343] width 46 height 23
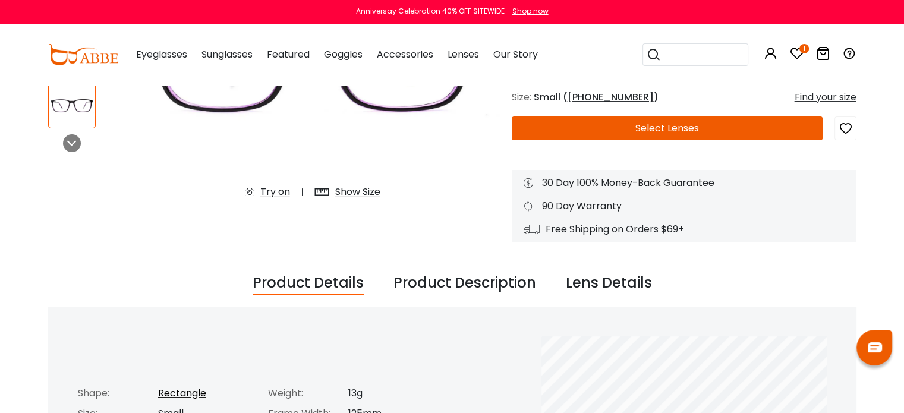
scroll to position [238, 0]
click at [672, 124] on button "Select Lenses" at bounding box center [668, 129] width 312 height 24
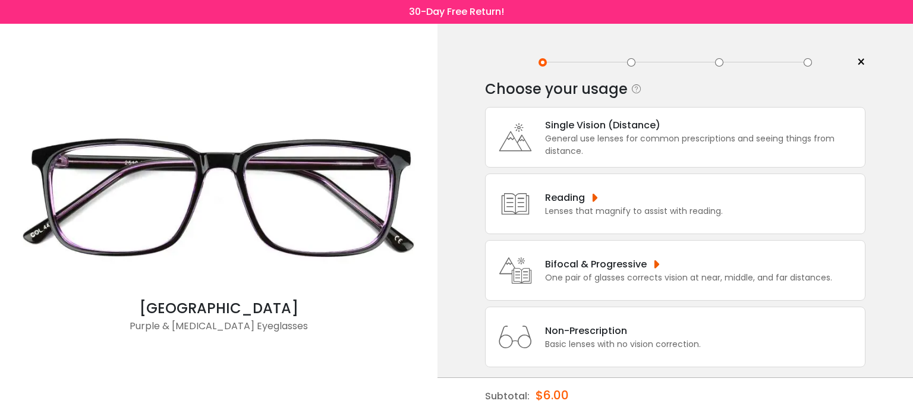
click at [628, 131] on div "Single Vision (Distance)" at bounding box center [702, 125] width 314 height 15
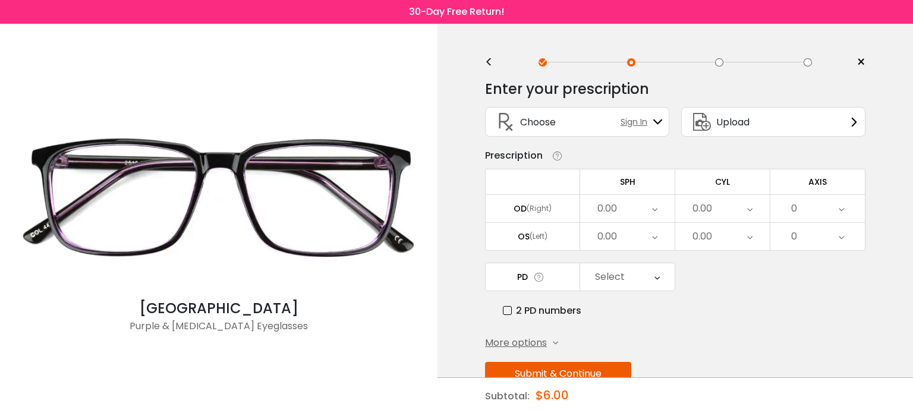
click at [659, 204] on div "0.00" at bounding box center [627, 208] width 95 height 27
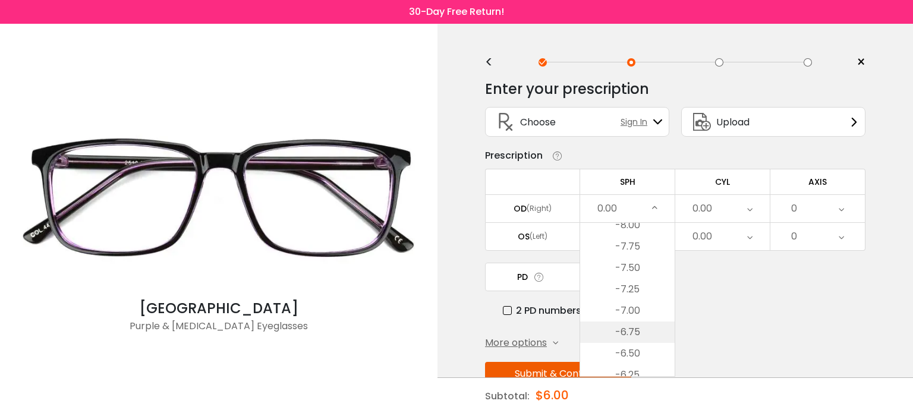
scroll to position [1100, 0]
click at [631, 309] on li "-6.25" at bounding box center [627, 310] width 95 height 21
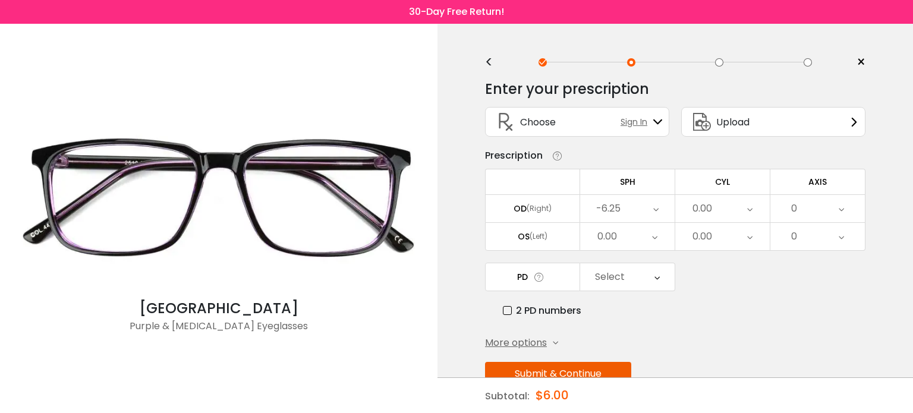
click at [656, 237] on icon at bounding box center [654, 236] width 5 height 27
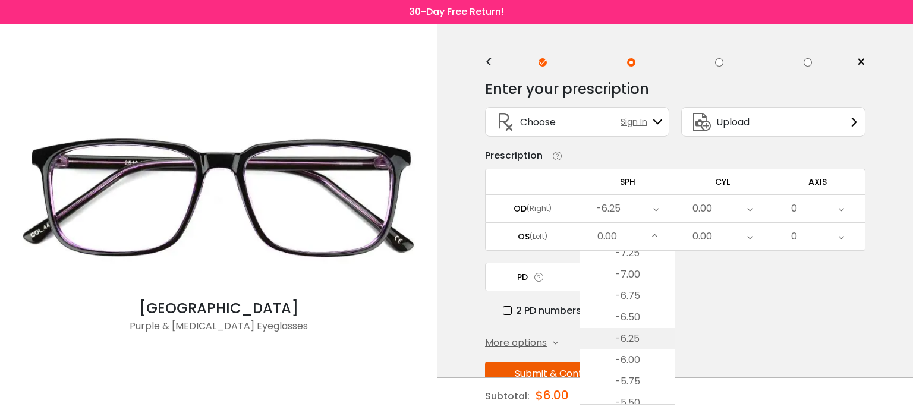
click at [630, 335] on li "-6.25" at bounding box center [627, 338] width 95 height 21
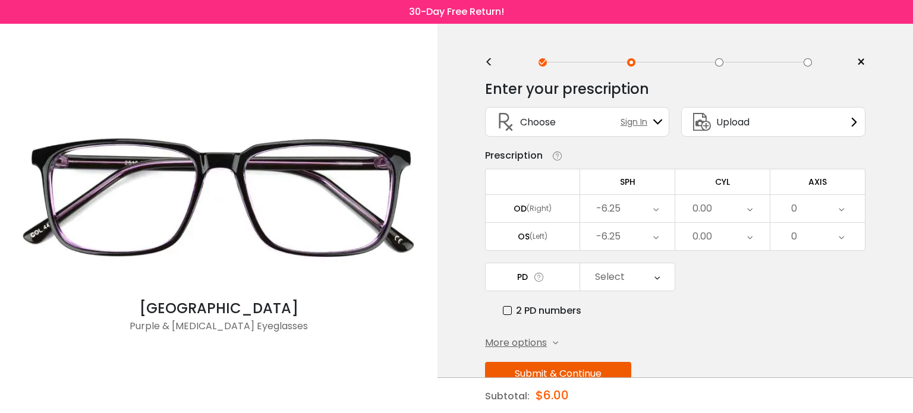
click at [749, 208] on icon at bounding box center [749, 208] width 5 height 27
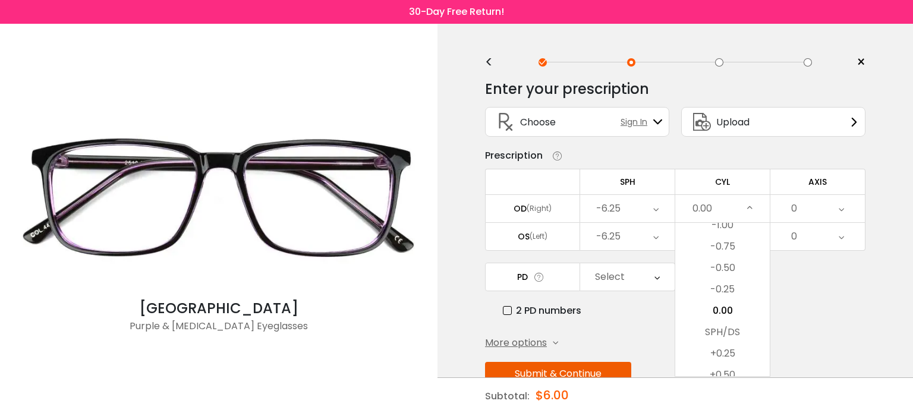
click at [723, 288] on li "-0.25" at bounding box center [722, 289] width 95 height 21
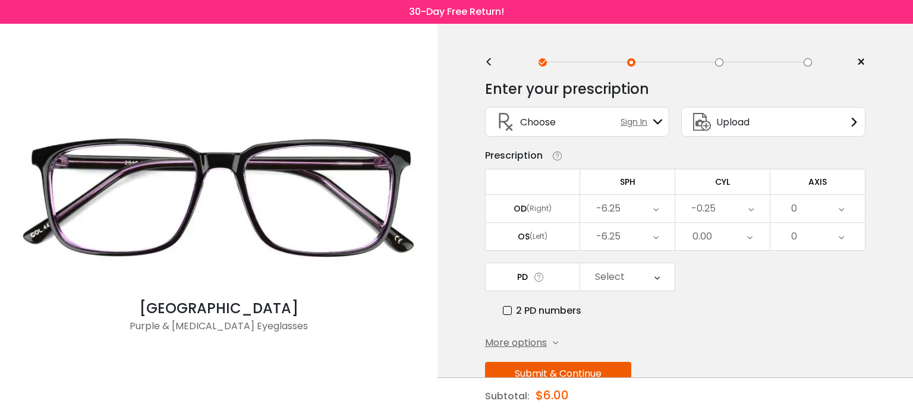
click at [752, 237] on icon at bounding box center [749, 236] width 5 height 27
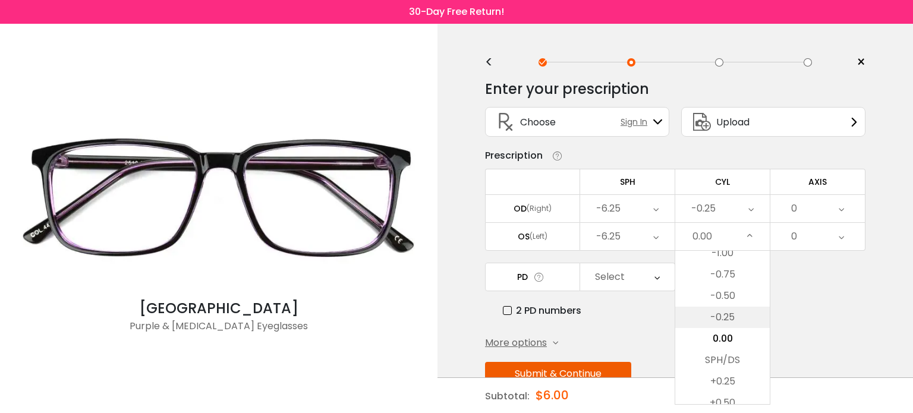
click at [727, 315] on li "-0.25" at bounding box center [722, 317] width 95 height 21
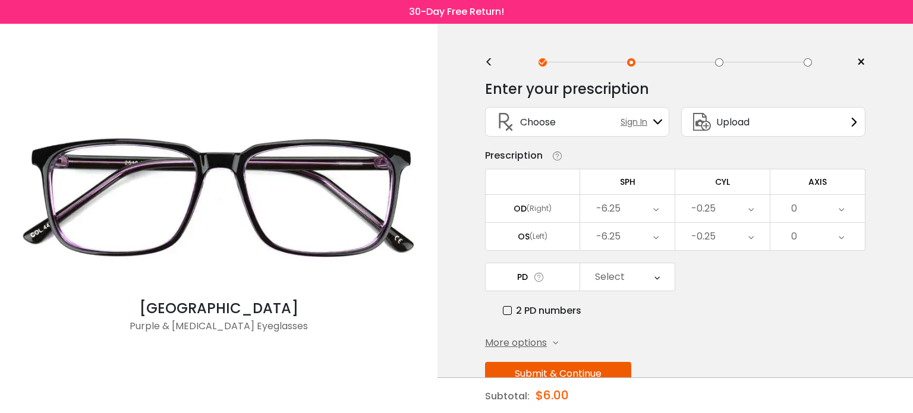
click at [797, 207] on div "0" at bounding box center [794, 209] width 6 height 24
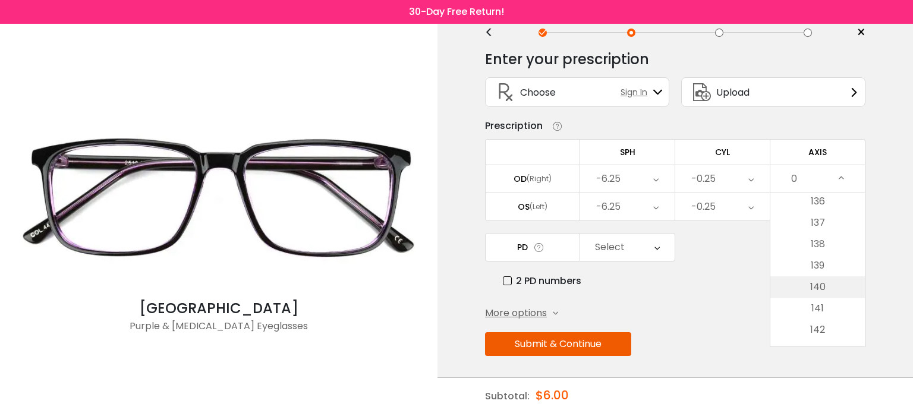
scroll to position [2854, 0]
click at [819, 238] on li "135" at bounding box center [818, 239] width 95 height 21
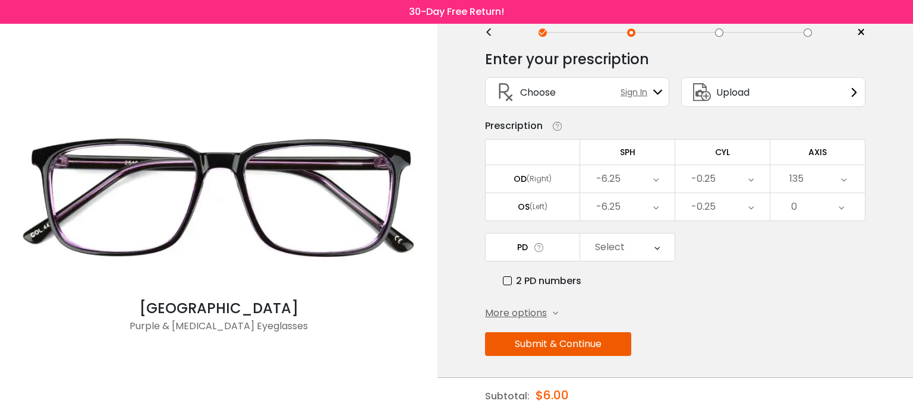
click at [834, 207] on div "0" at bounding box center [818, 206] width 95 height 27
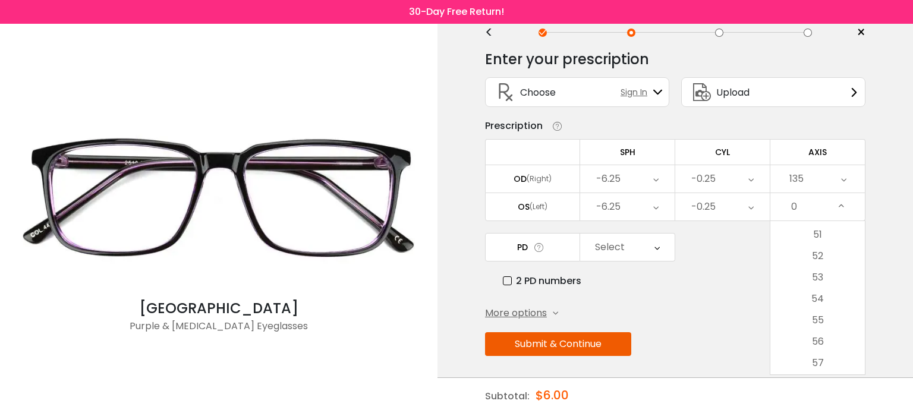
scroll to position [1249, 0]
click at [825, 267] on li "60" at bounding box center [818, 267] width 95 height 21
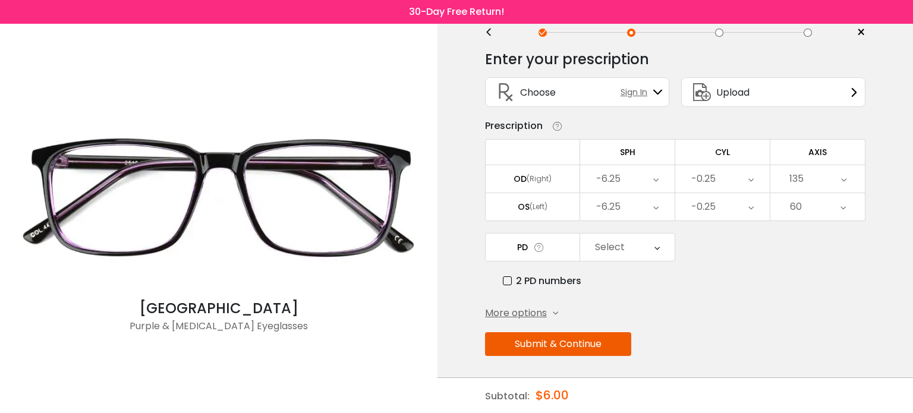
click at [658, 246] on icon at bounding box center [657, 247] width 5 height 27
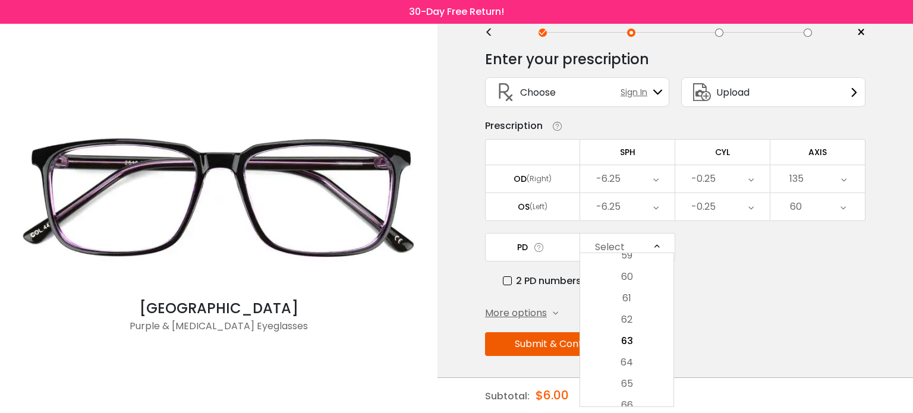
click at [786, 238] on div "PD Select Cancel PD Save 46 47 48 49 50 51 52 53 54 55 56 57 58 59 60 61 62 63 …" at bounding box center [675, 260] width 381 height 55
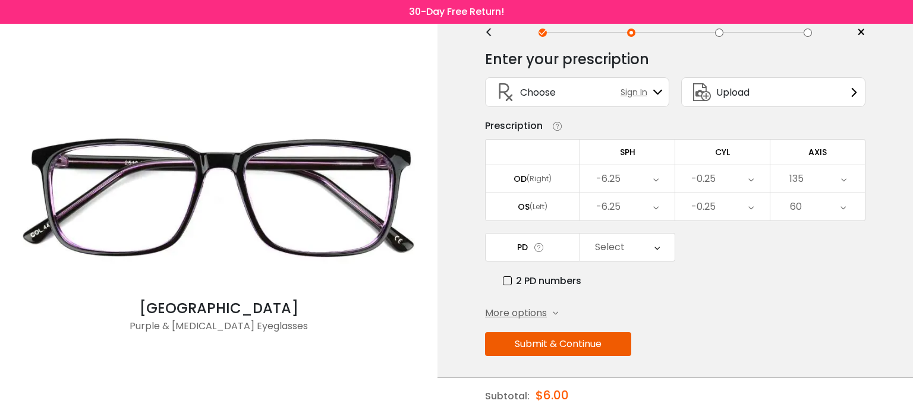
click at [601, 342] on button "Submit & Continue" at bounding box center [558, 344] width 146 height 24
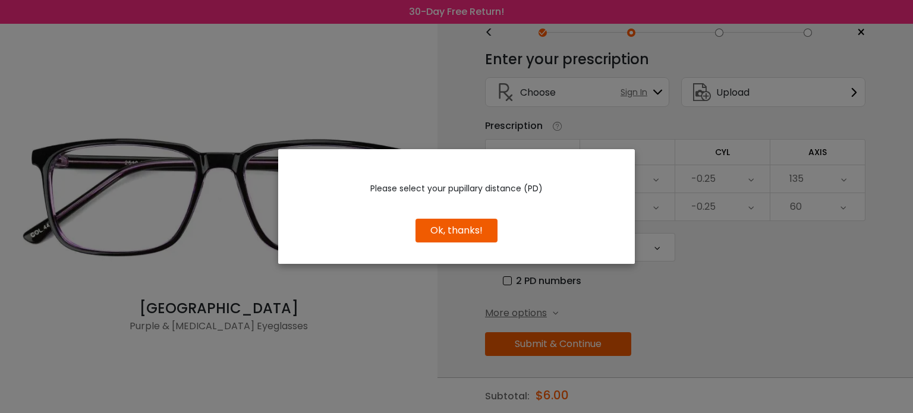
click at [759, 285] on div "Please select your pupillary distance (PD) Use Previous Keep New Edit Continue …" at bounding box center [456, 206] width 913 height 413
click at [488, 228] on button "Ok, thanks!" at bounding box center [457, 231] width 82 height 24
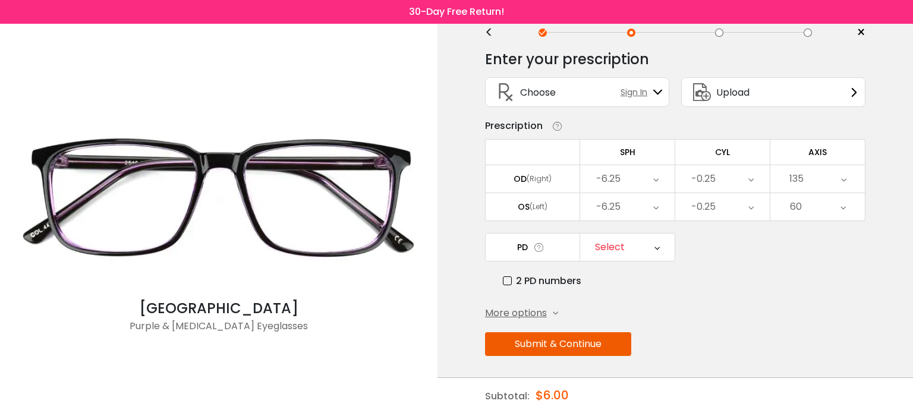
click at [510, 278] on label "2 PD numbers" at bounding box center [542, 280] width 78 height 15
click at [664, 242] on div "Right PD" at bounding box center [627, 247] width 95 height 27
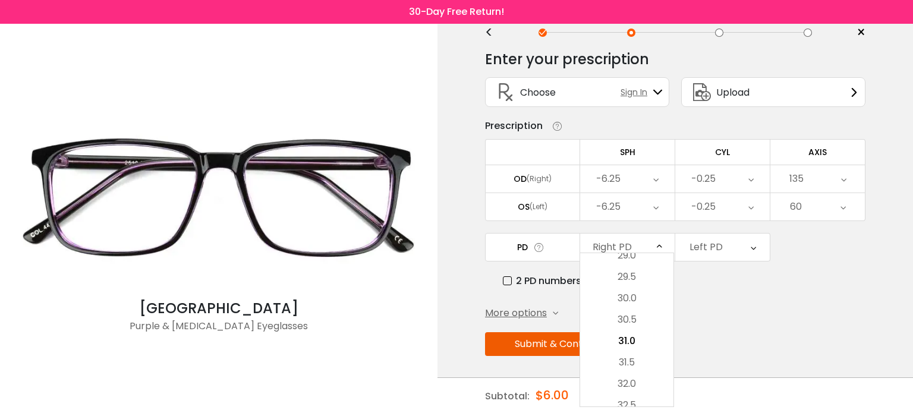
click at [731, 284] on div "2 PD numbers" at bounding box center [684, 280] width 363 height 15
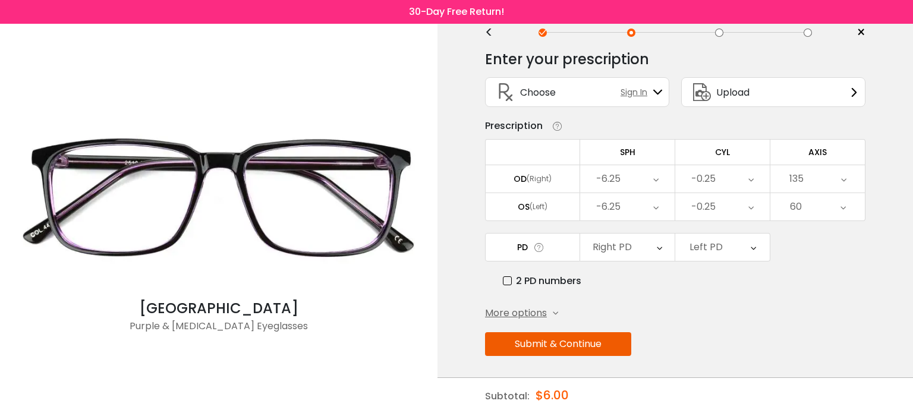
click at [576, 339] on button "Submit & Continue" at bounding box center [558, 344] width 146 height 24
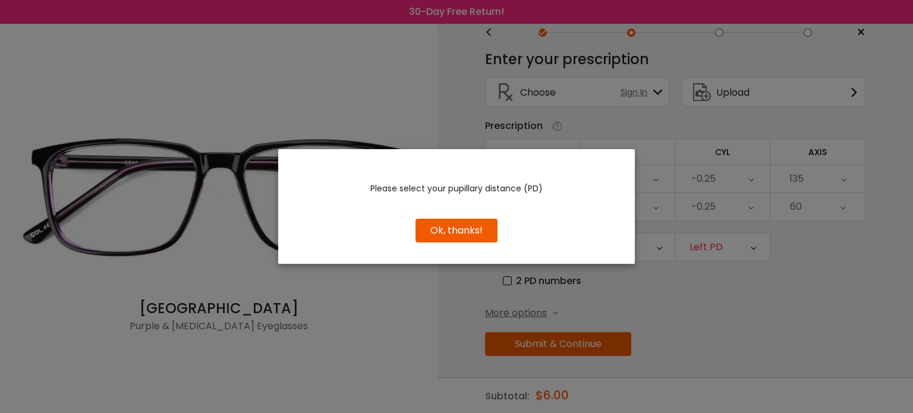
click at [479, 235] on button "Ok, thanks!" at bounding box center [457, 231] width 82 height 24
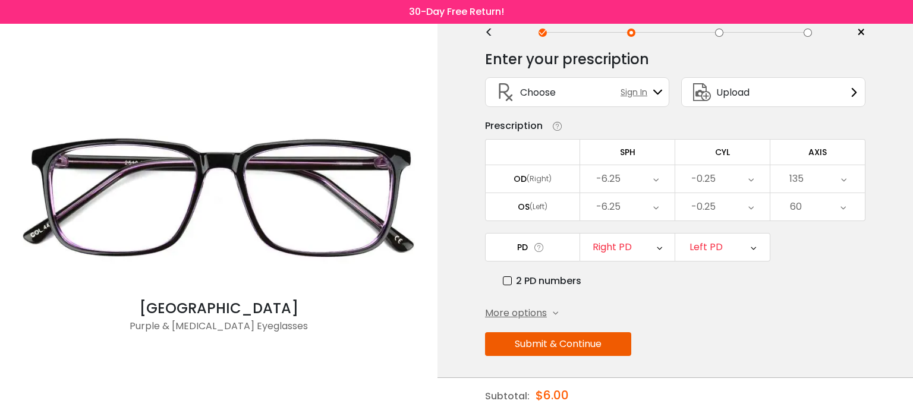
click at [583, 341] on button "Submit & Continue" at bounding box center [558, 344] width 146 height 24
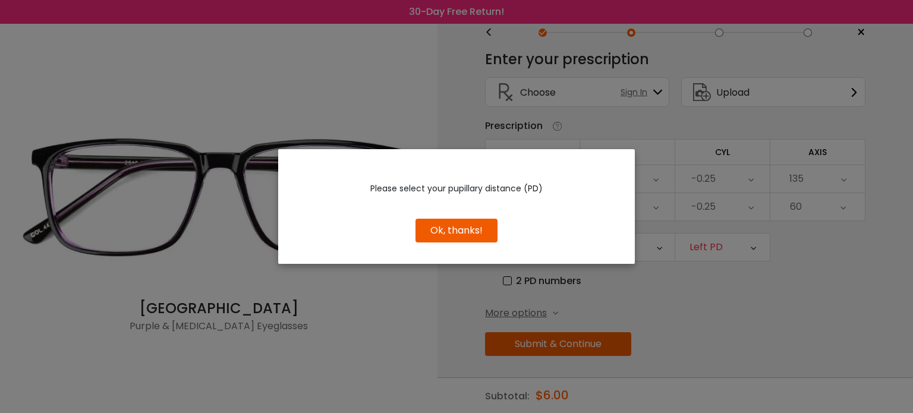
click at [476, 232] on button "Ok, thanks!" at bounding box center [457, 231] width 82 height 24
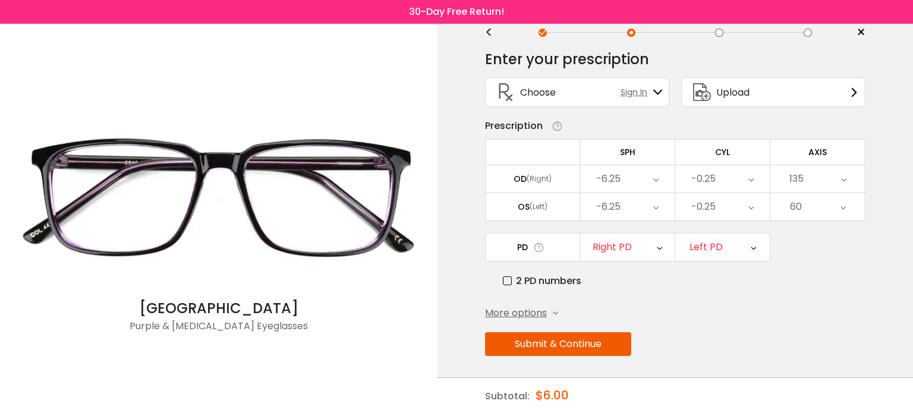
click at [540, 248] on icon at bounding box center [539, 247] width 12 height 12
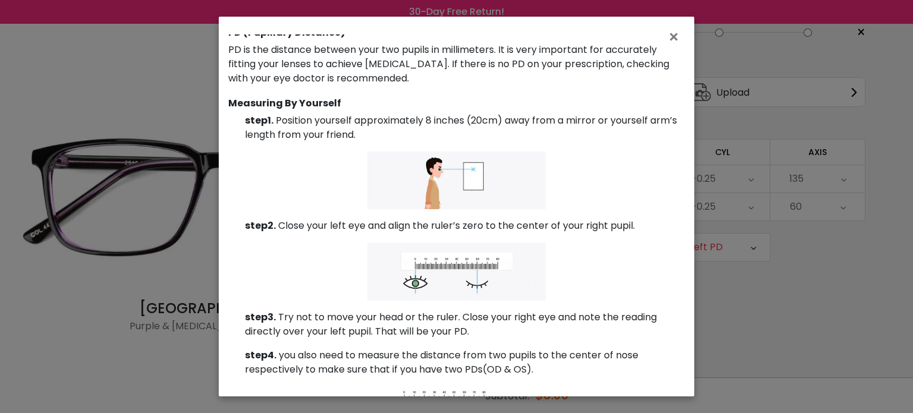
scroll to position [116, 0]
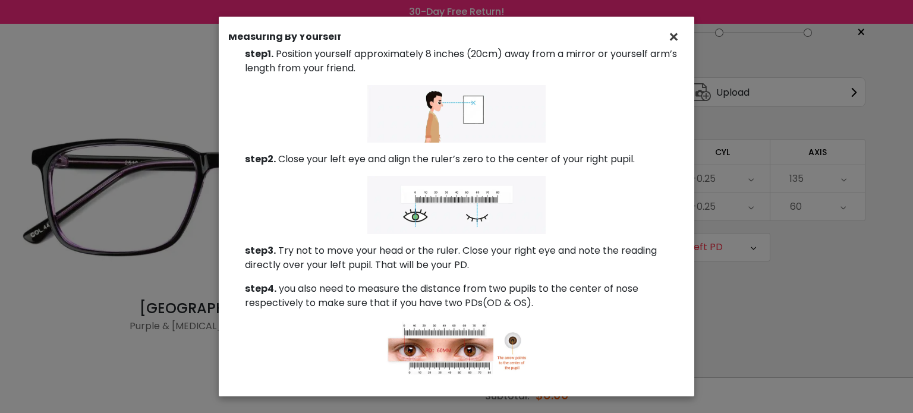
click at [678, 39] on span "×" at bounding box center [676, 37] width 17 height 26
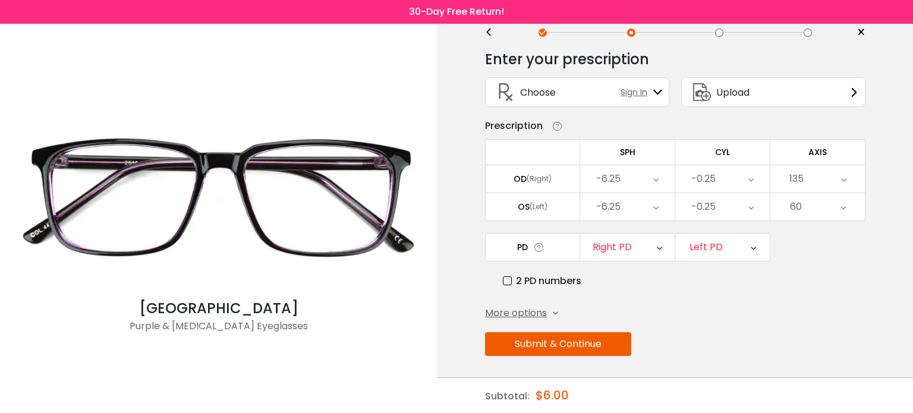
click at [661, 245] on icon at bounding box center [659, 247] width 5 height 27
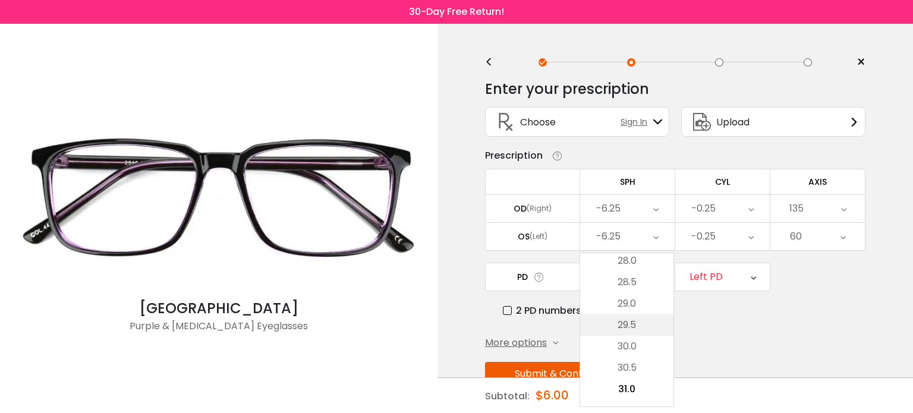
scroll to position [238, 0]
click at [629, 368] on li "31.0" at bounding box center [626, 368] width 93 height 21
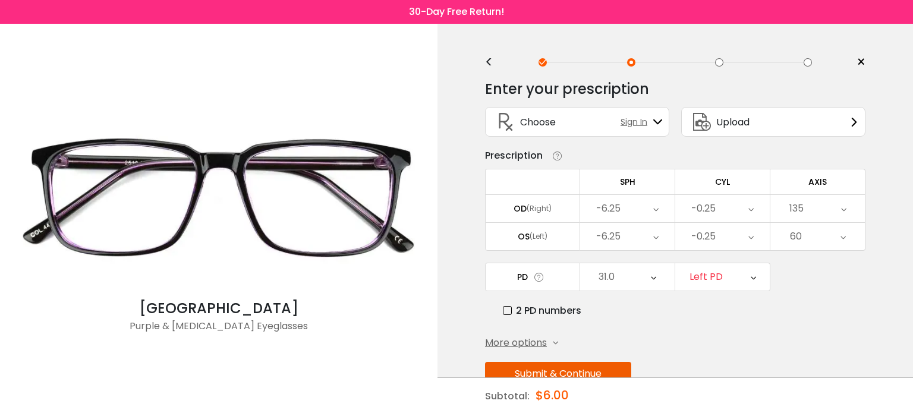
click at [746, 275] on div "Left PD" at bounding box center [722, 276] width 95 height 27
click at [719, 334] on li "31.0" at bounding box center [721, 341] width 93 height 21
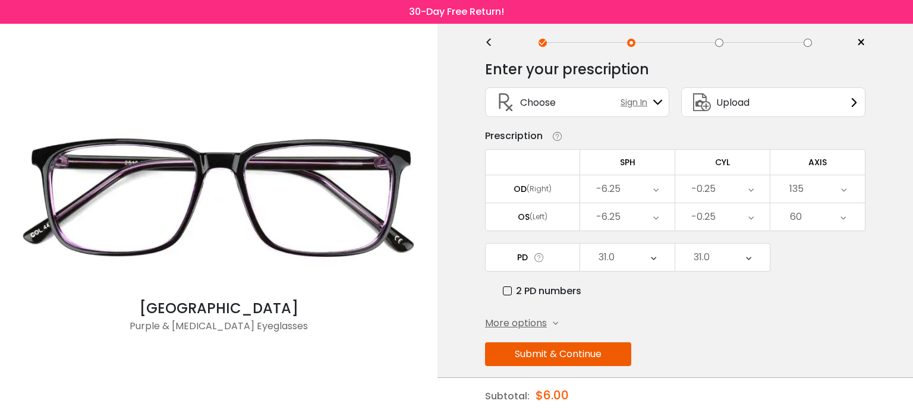
scroll to position [30, 0]
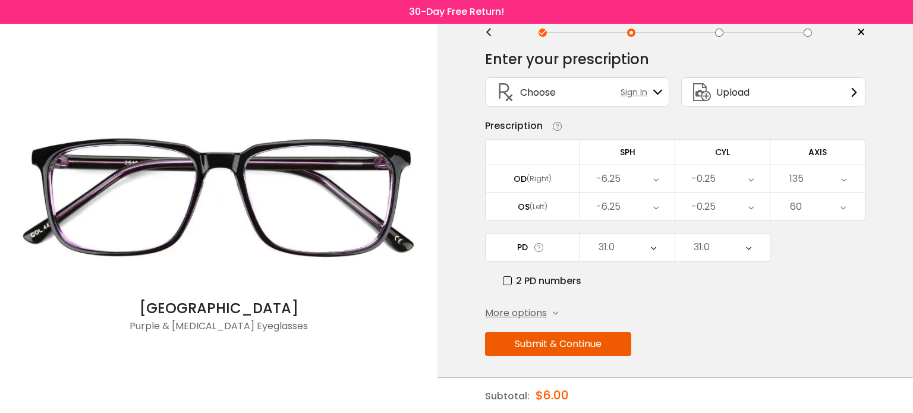
click at [533, 277] on label "2 PD numbers" at bounding box center [542, 280] width 78 height 15
click at [533, 278] on label "2 PD numbers" at bounding box center [542, 280] width 78 height 15
click at [536, 246] on icon at bounding box center [539, 247] width 12 height 12
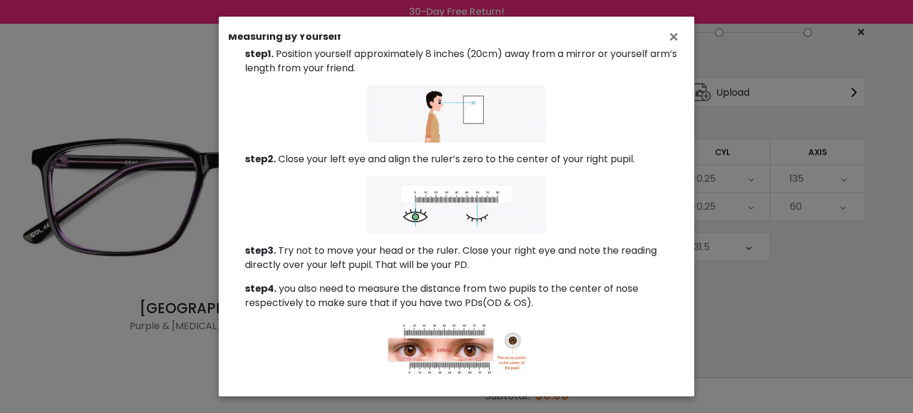
scroll to position [0, 0]
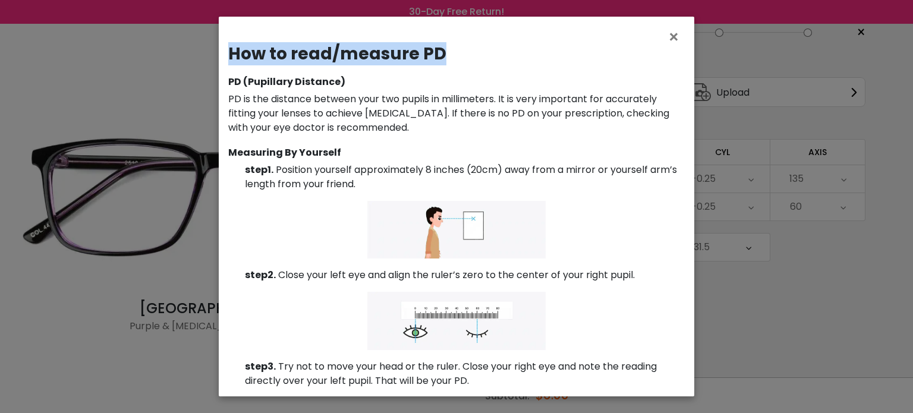
drag, startPoint x: 231, startPoint y: 54, endPoint x: 447, endPoint y: 49, distance: 215.9
click at [447, 49] on h3 "How to read/measure PD" at bounding box center [456, 54] width 457 height 20
copy h3 "How to read/measure PD"
click at [673, 36] on span "×" at bounding box center [676, 37] width 17 height 26
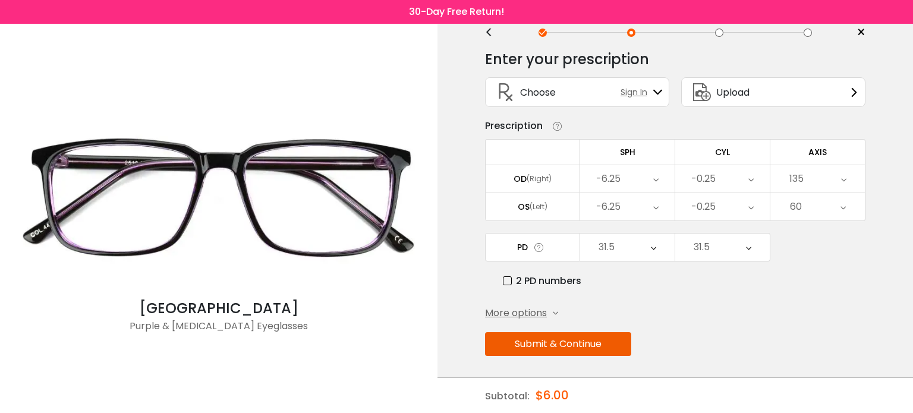
click at [652, 242] on icon at bounding box center [653, 247] width 5 height 27
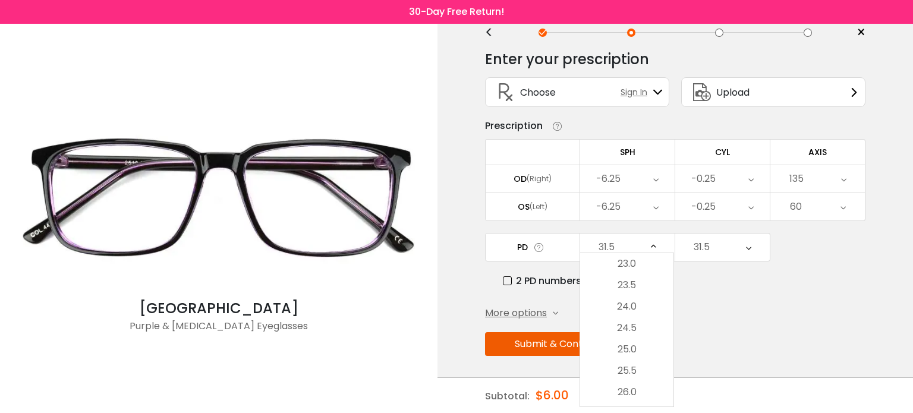
click at [628, 242] on div "31.5" at bounding box center [627, 247] width 95 height 27
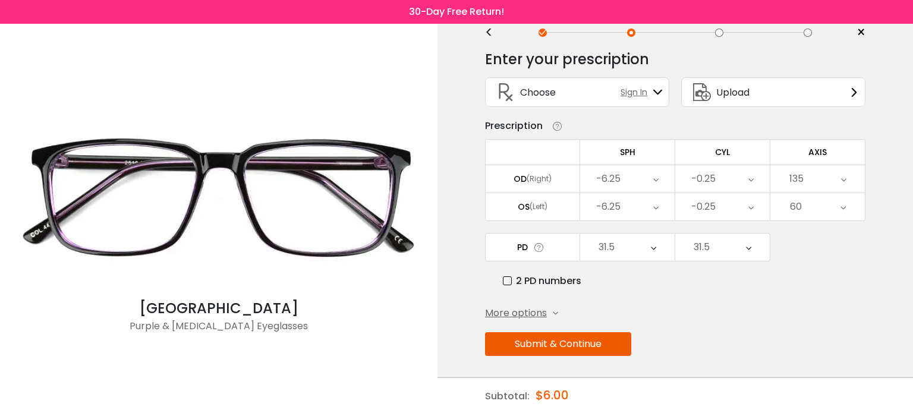
click at [650, 244] on div "31.5" at bounding box center [627, 247] width 95 height 27
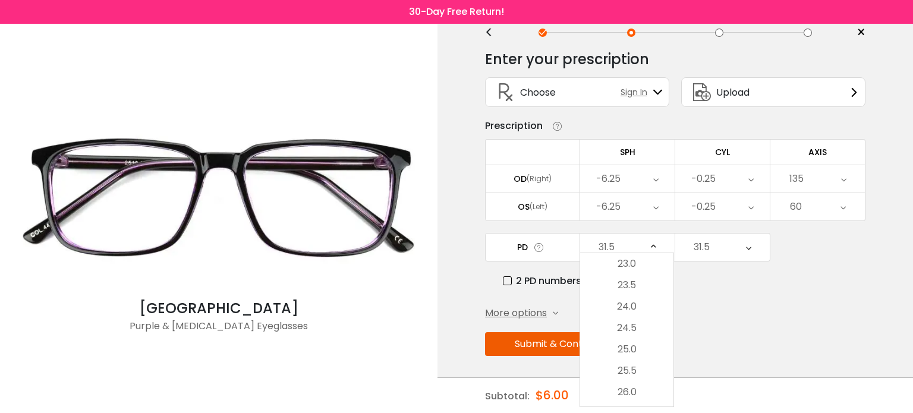
click at [735, 301] on div "Enter your prescription SPH (Sphere) Lens strength needed to correct your visio…" at bounding box center [675, 229] width 381 height 374
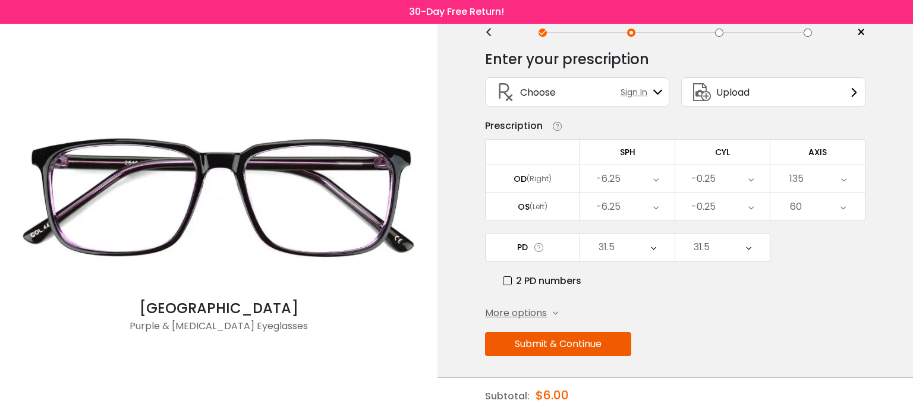
click at [587, 343] on button "Submit & Continue" at bounding box center [558, 344] width 146 height 24
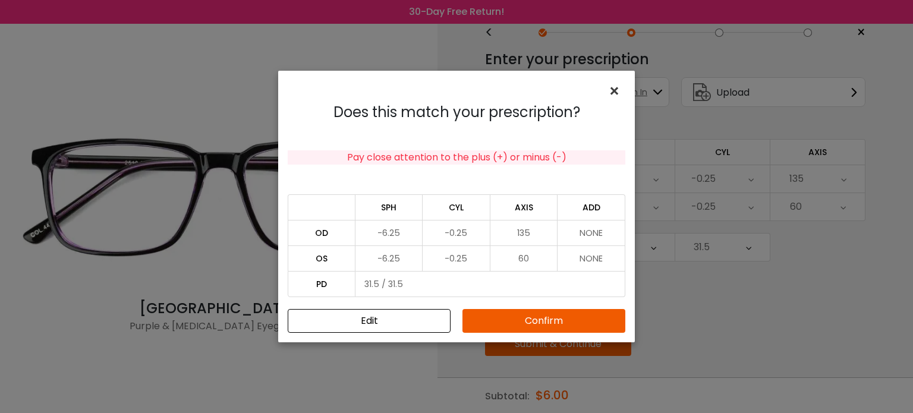
click at [615, 90] on span "×" at bounding box center [616, 91] width 17 height 26
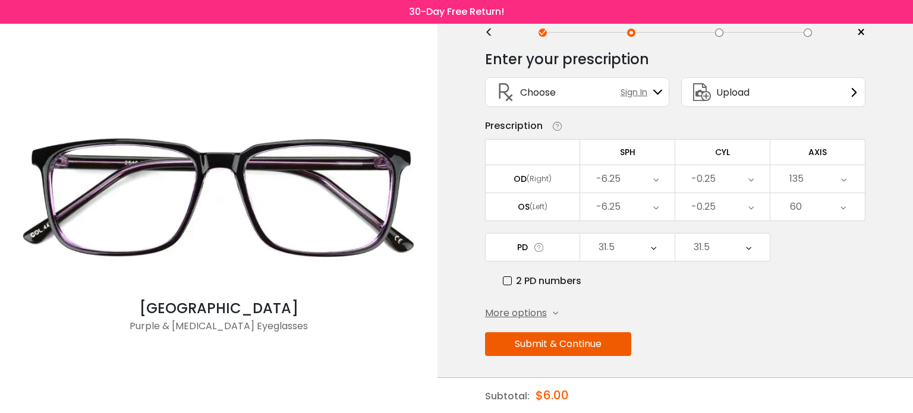
click at [652, 243] on icon at bounding box center [653, 247] width 5 height 27
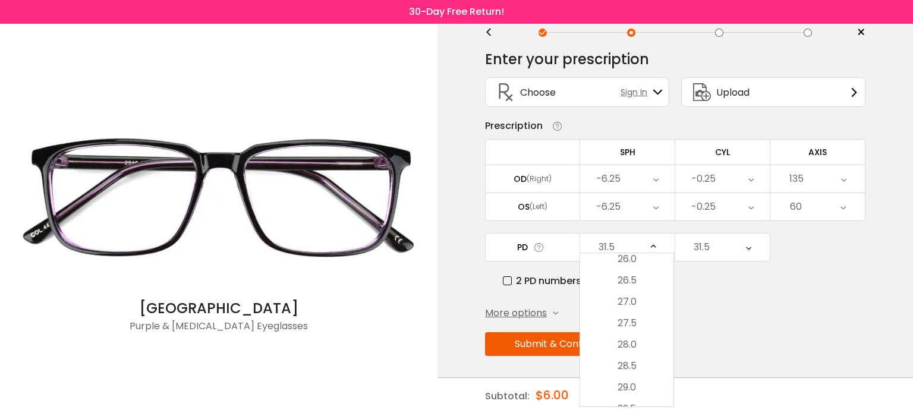
scroll to position [297, 0]
click at [732, 293] on div "Enter your prescription SPH (Sphere) Lens strength needed to correct your visio…" at bounding box center [675, 229] width 381 height 374
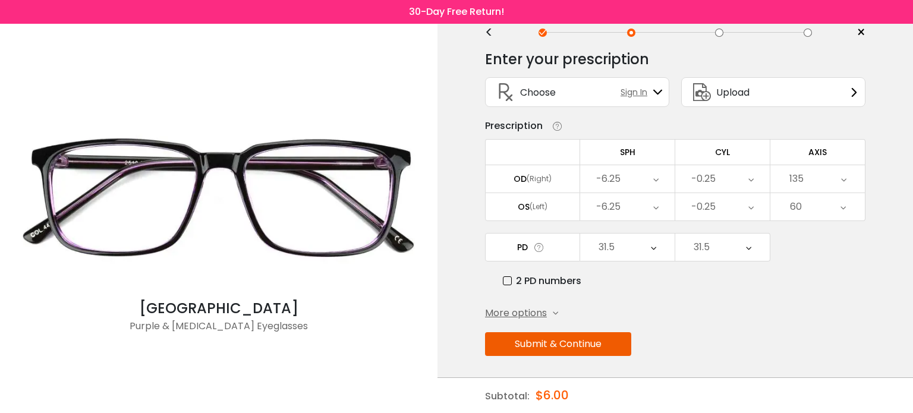
click at [568, 339] on button "Submit & Continue" at bounding box center [558, 344] width 146 height 24
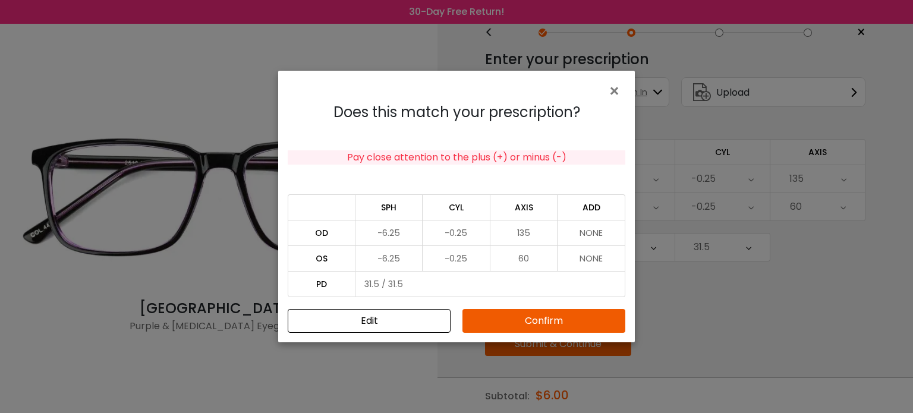
click at [381, 318] on button "Edit" at bounding box center [369, 321] width 163 height 24
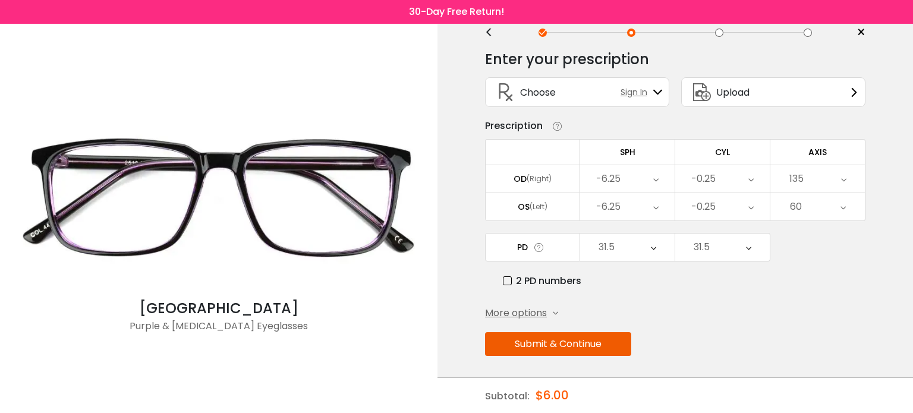
click at [614, 249] on div "31.5" at bounding box center [607, 247] width 16 height 24
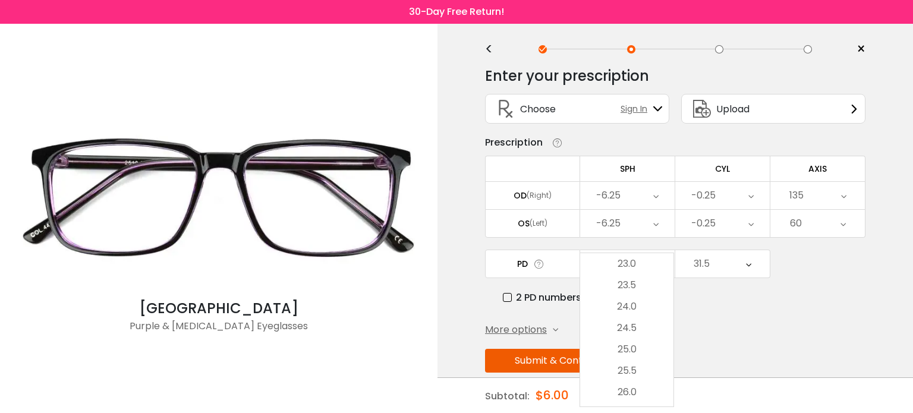
scroll to position [0, 0]
